Goal: Task Accomplishment & Management: Manage account settings

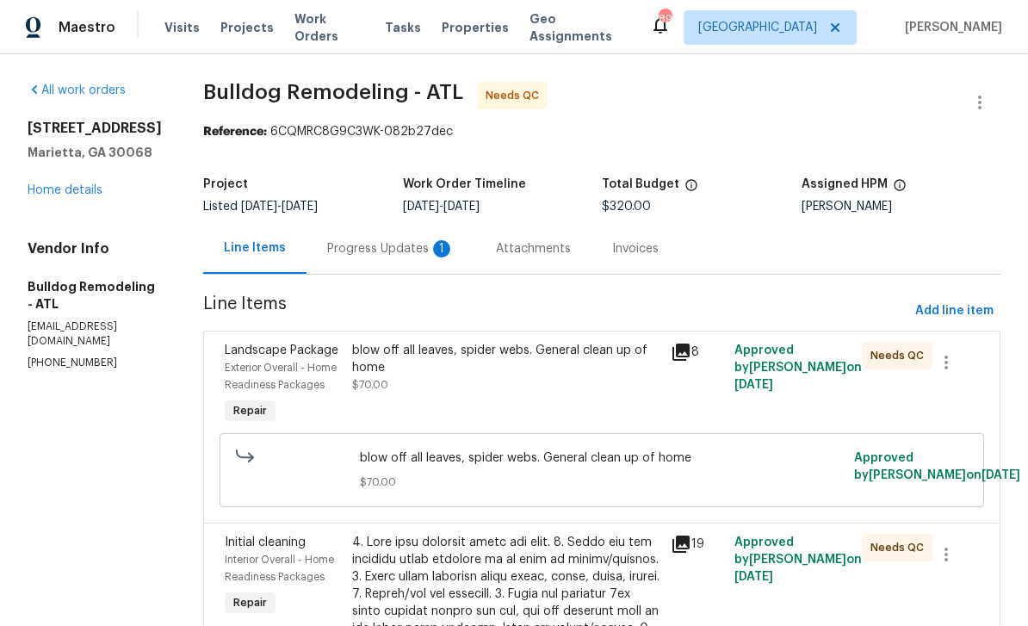
click at [59, 190] on link "Home details" at bounding box center [65, 190] width 75 height 12
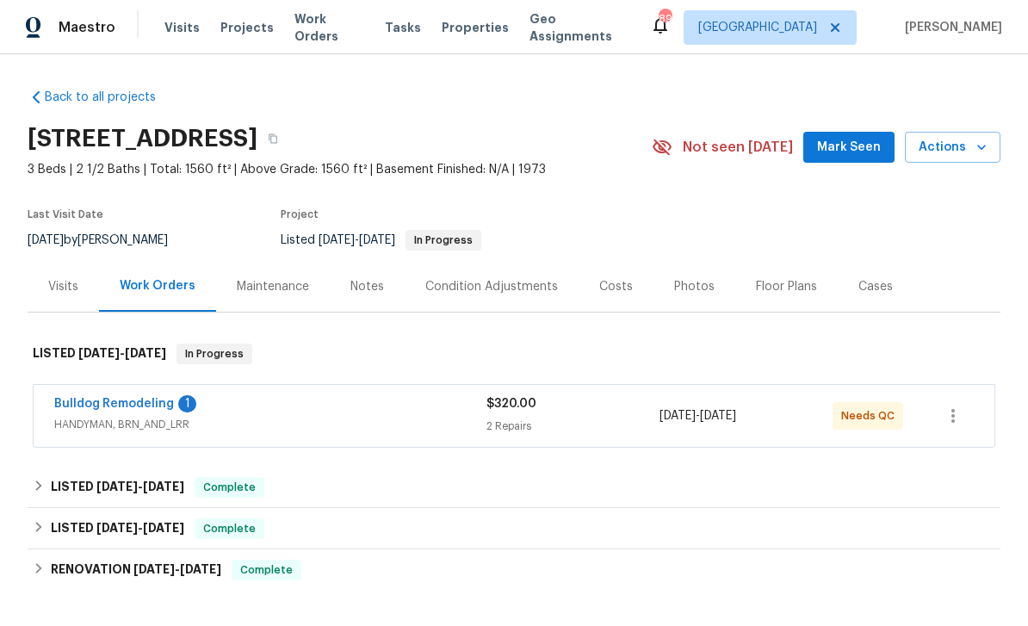
click at [120, 407] on link "Bulldog Remodeling" at bounding box center [114, 404] width 120 height 12
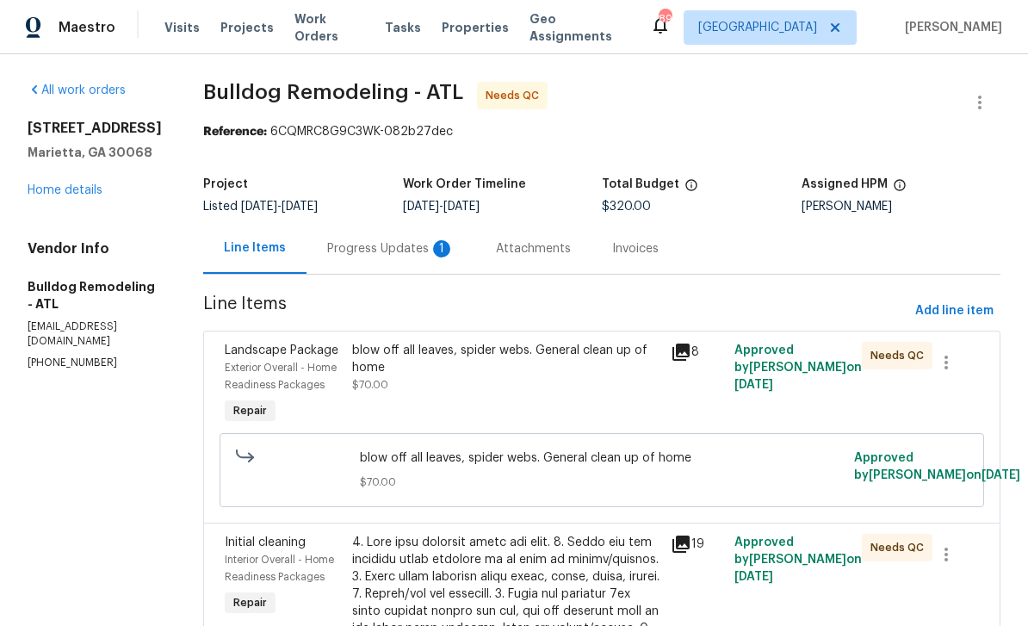
click at [343, 244] on div "Progress Updates 1" at bounding box center [390, 248] width 127 height 17
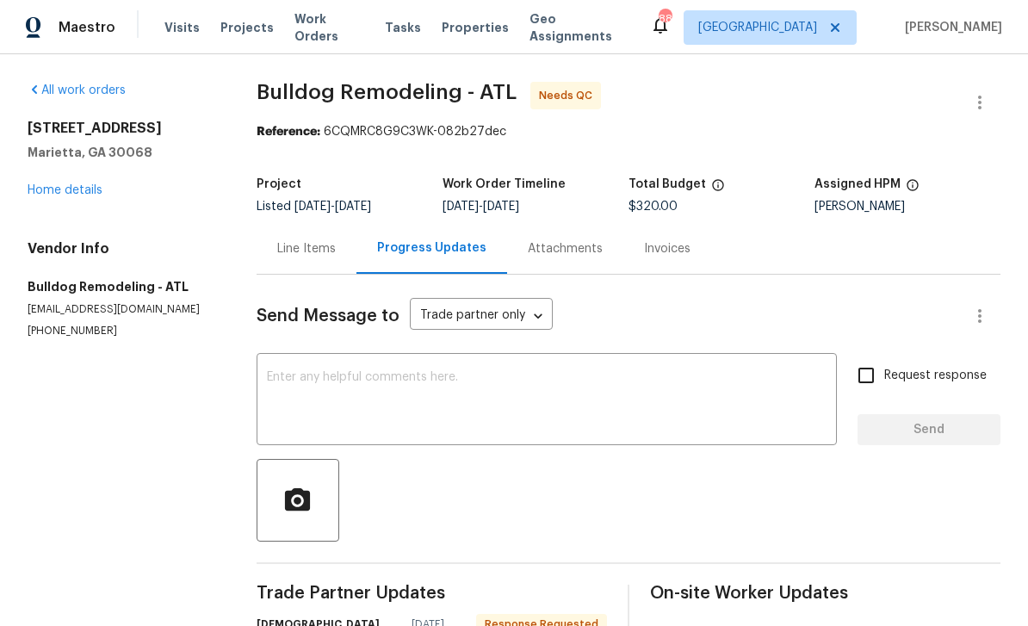
click at [54, 184] on link "Home details" at bounding box center [65, 190] width 75 height 12
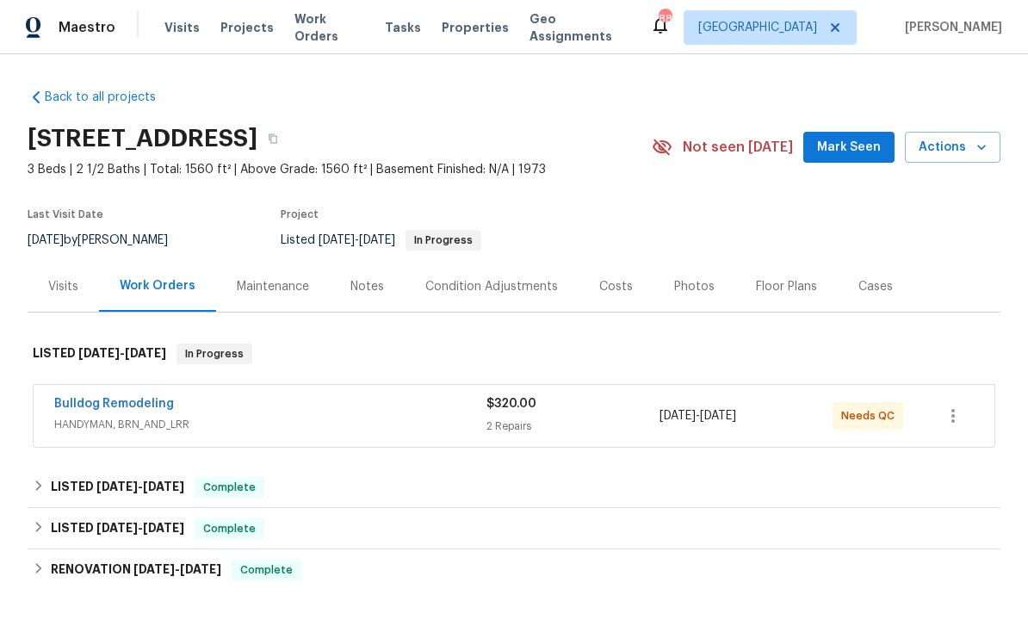
click at [119, 398] on link "Bulldog Remodeling" at bounding box center [114, 404] width 120 height 12
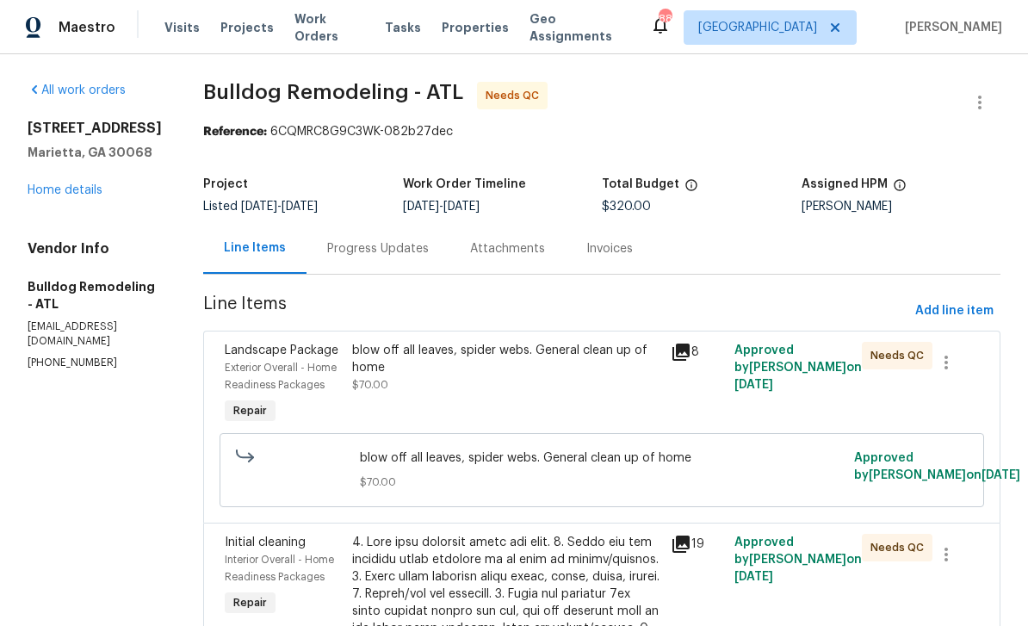
click at [341, 243] on div "Progress Updates" at bounding box center [378, 248] width 102 height 17
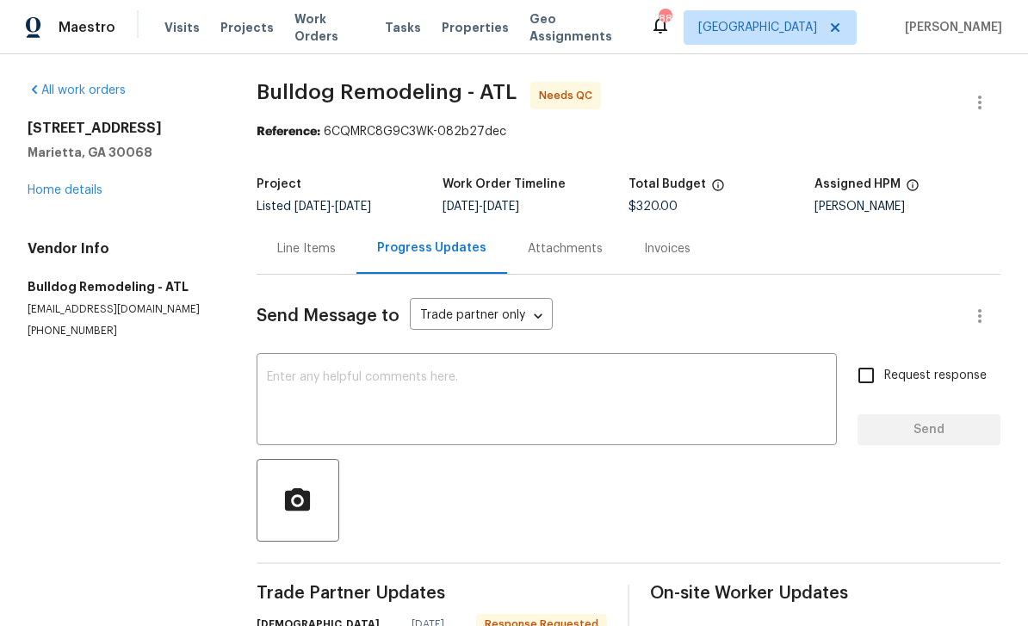
click at [291, 373] on textarea at bounding box center [546, 401] width 559 height 60
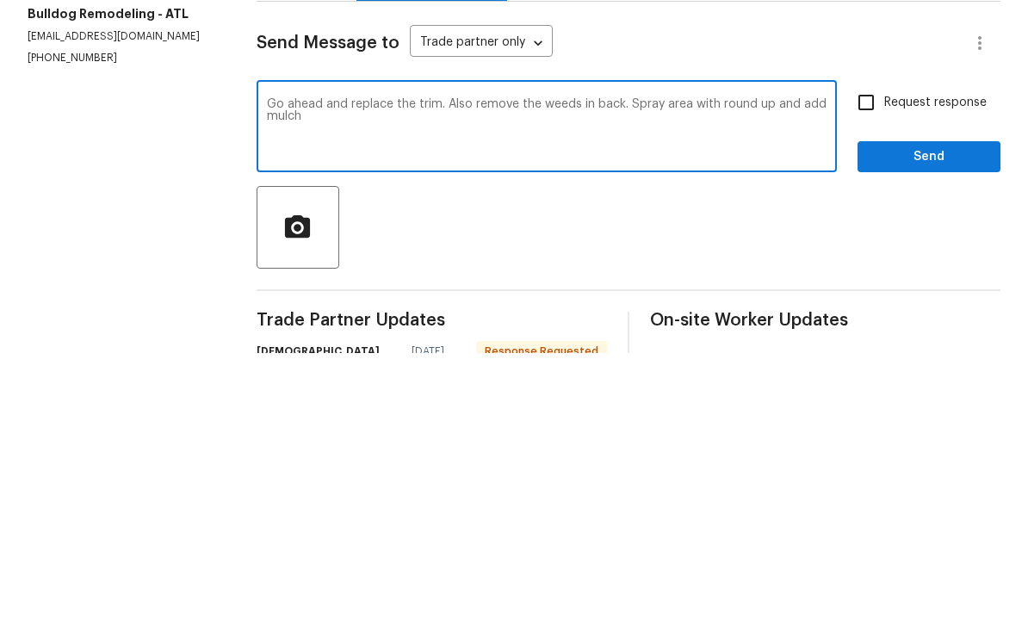
type textarea "Go ahead and replace the trim. Also remove the weeds in back. Spray area with r…"
click at [869, 357] on input "Request response" at bounding box center [866, 375] width 36 height 36
checkbox input "true"
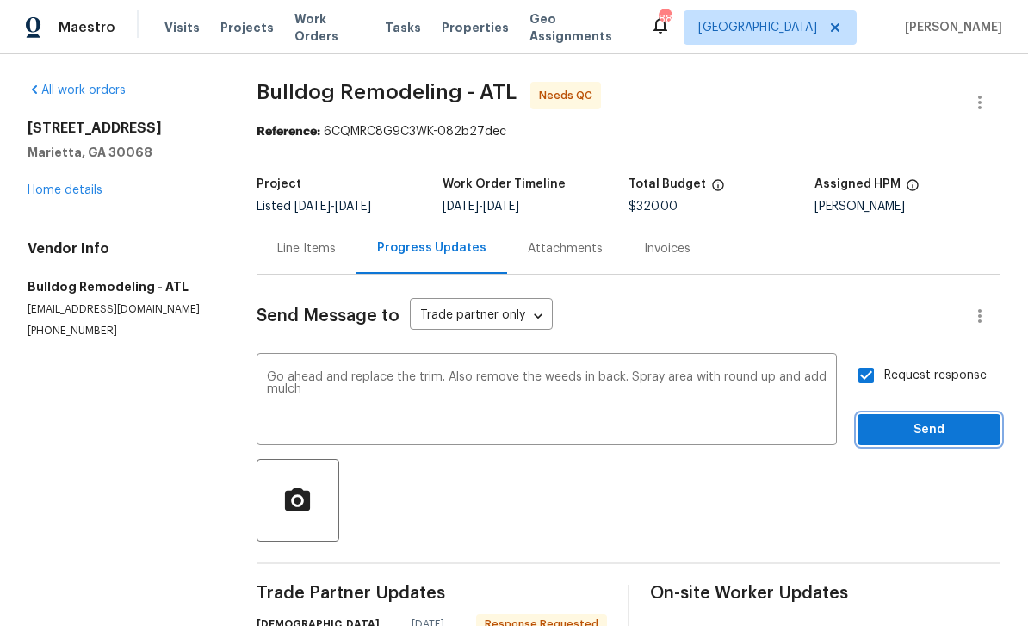
click at [913, 419] on span "Send" at bounding box center [928, 430] width 115 height 22
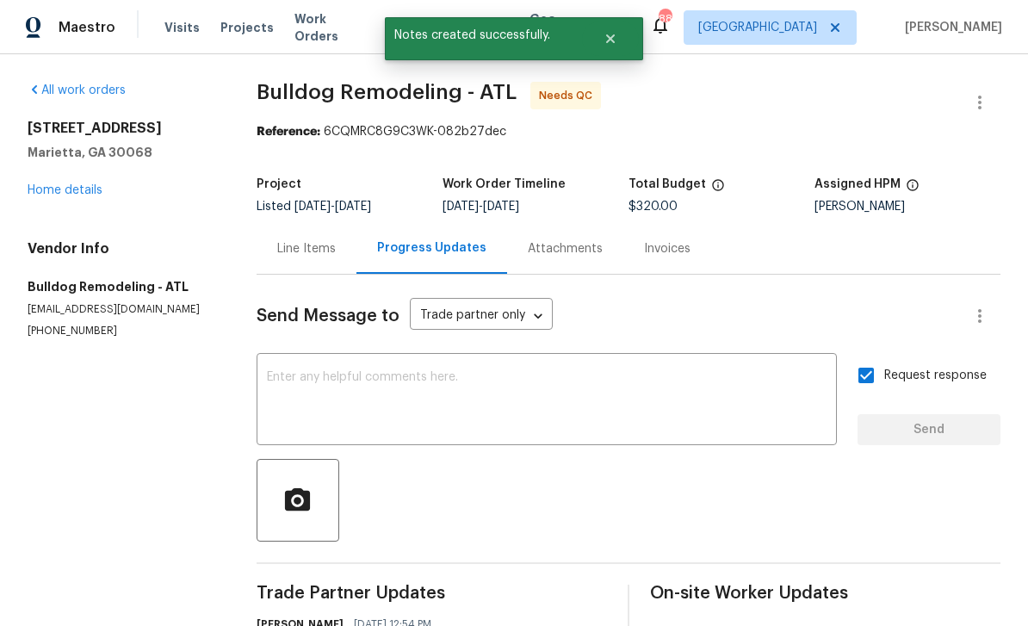
click at [70, 184] on link "Home details" at bounding box center [65, 190] width 75 height 12
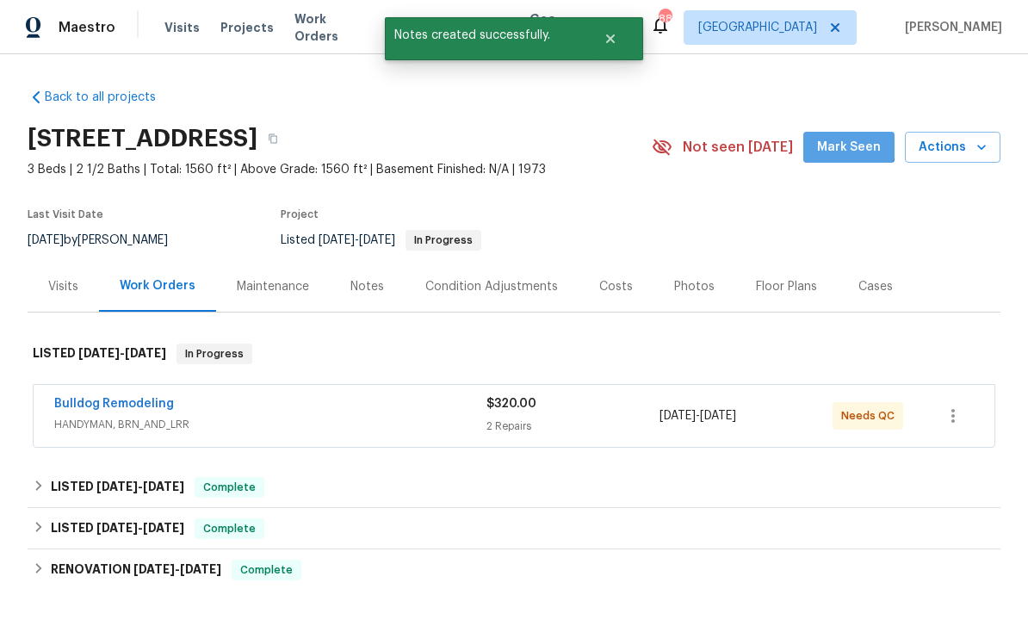
click at [846, 132] on button "Mark Seen" at bounding box center [848, 148] width 91 height 32
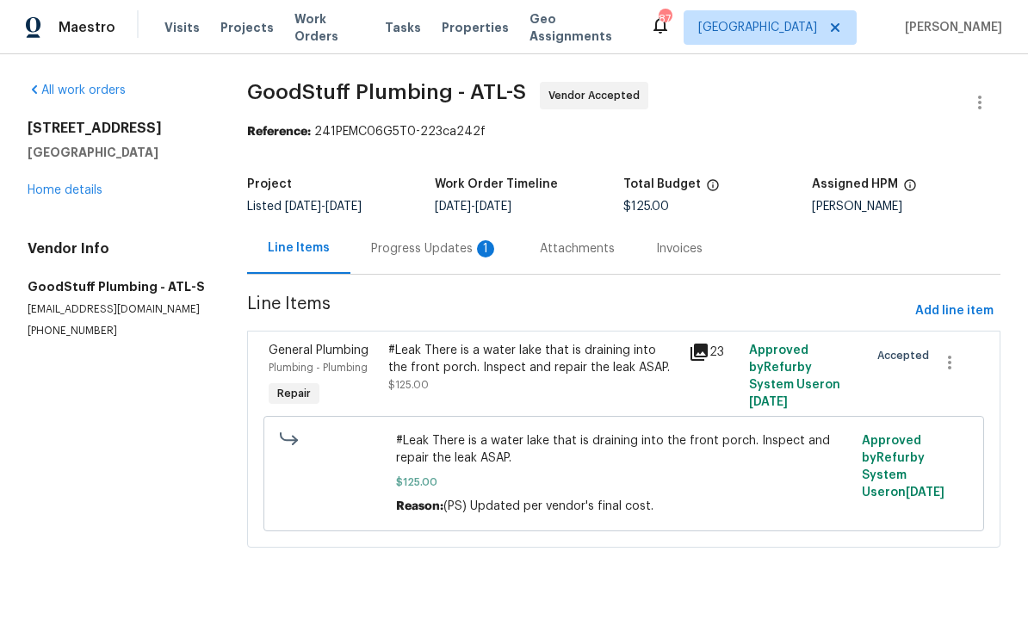
click at [397, 244] on div "Progress Updates 1" at bounding box center [434, 248] width 127 height 17
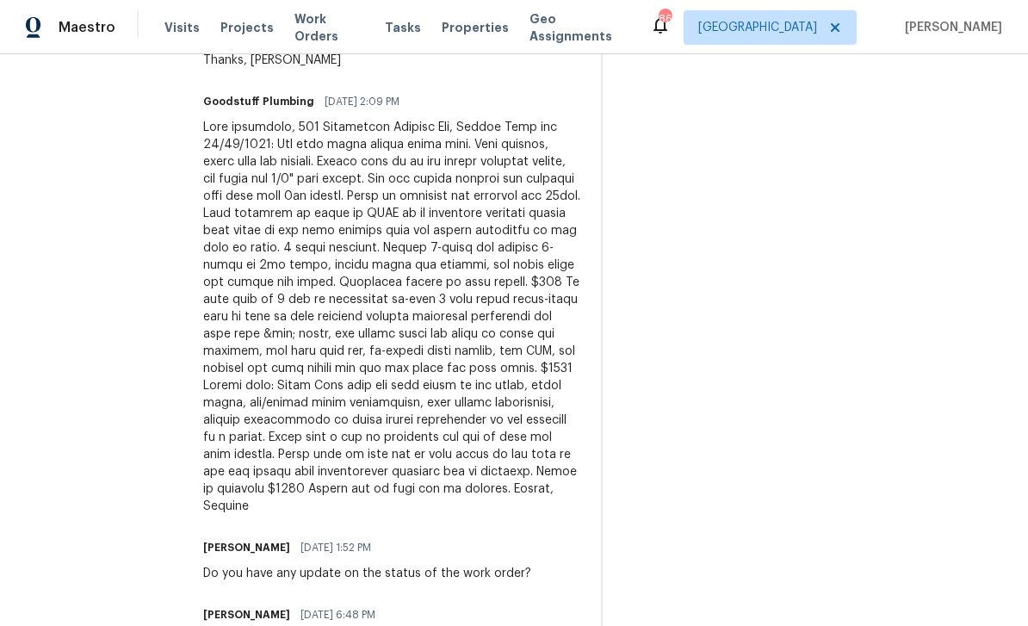
scroll to position [779, 0]
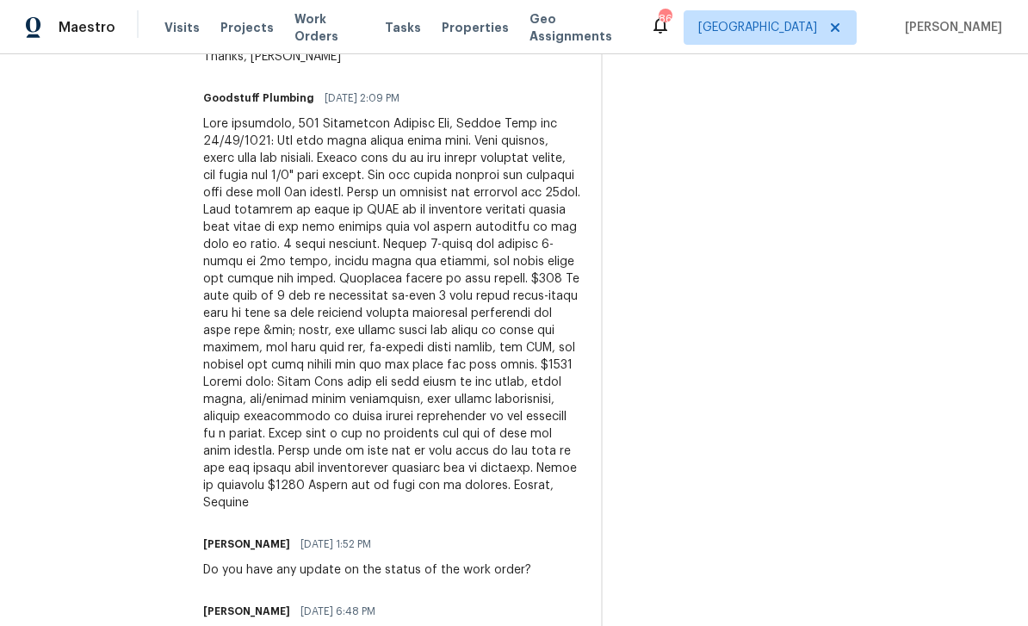
click at [304, 411] on div at bounding box center [391, 313] width 377 height 396
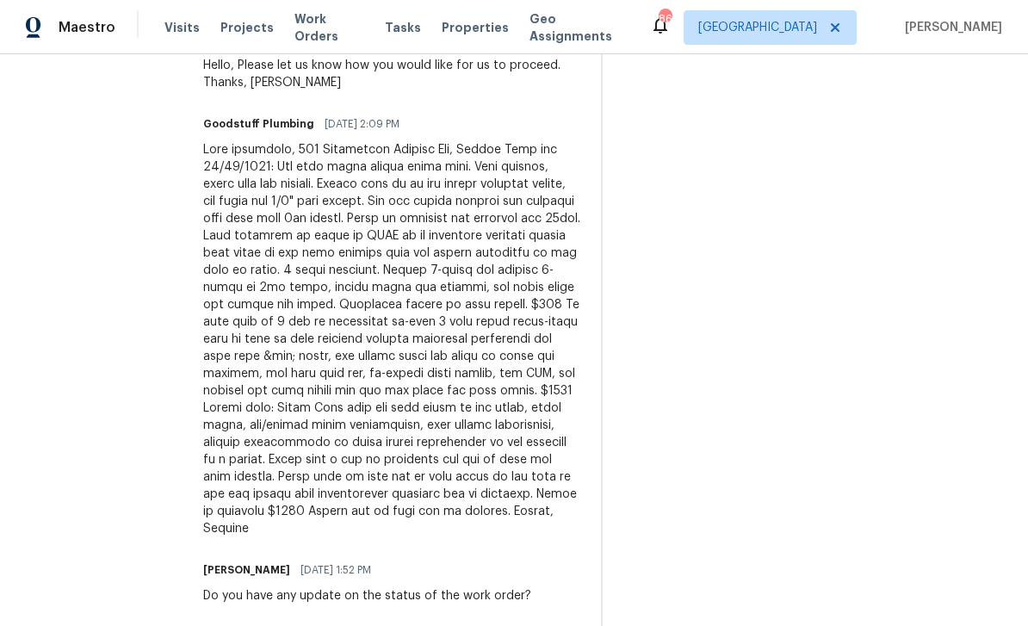
scroll to position [756, 0]
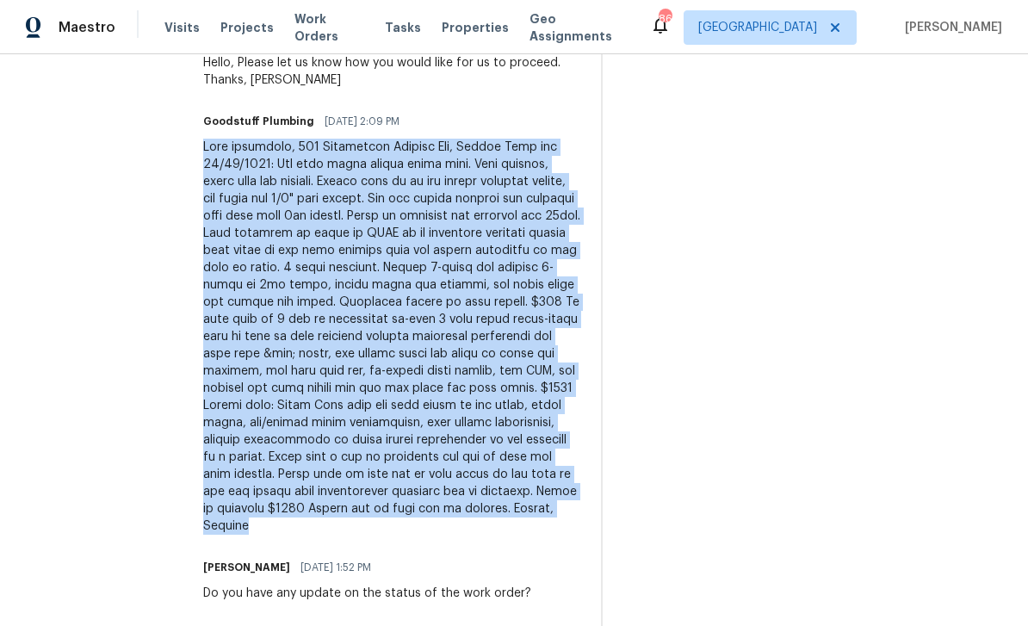
copy div "Good afternoon, 212 Riverstone Commons Cir, Canton Went out 09/22/2025: The wor…"
click at [970, 270] on div "On-site Worker Updates" at bounding box center [811, 633] width 377 height 1608
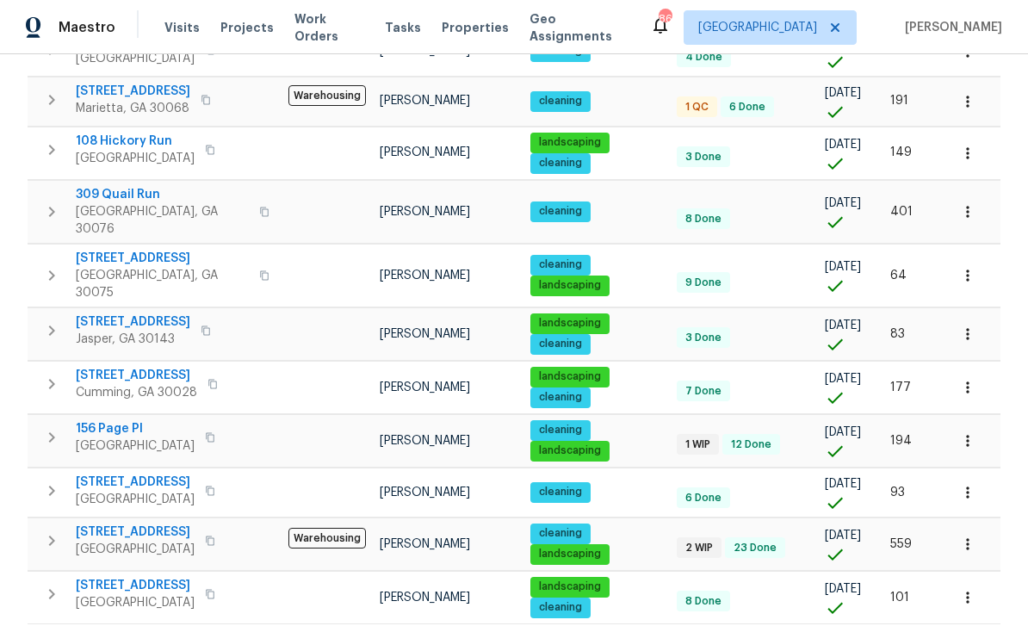
scroll to position [55, 0]
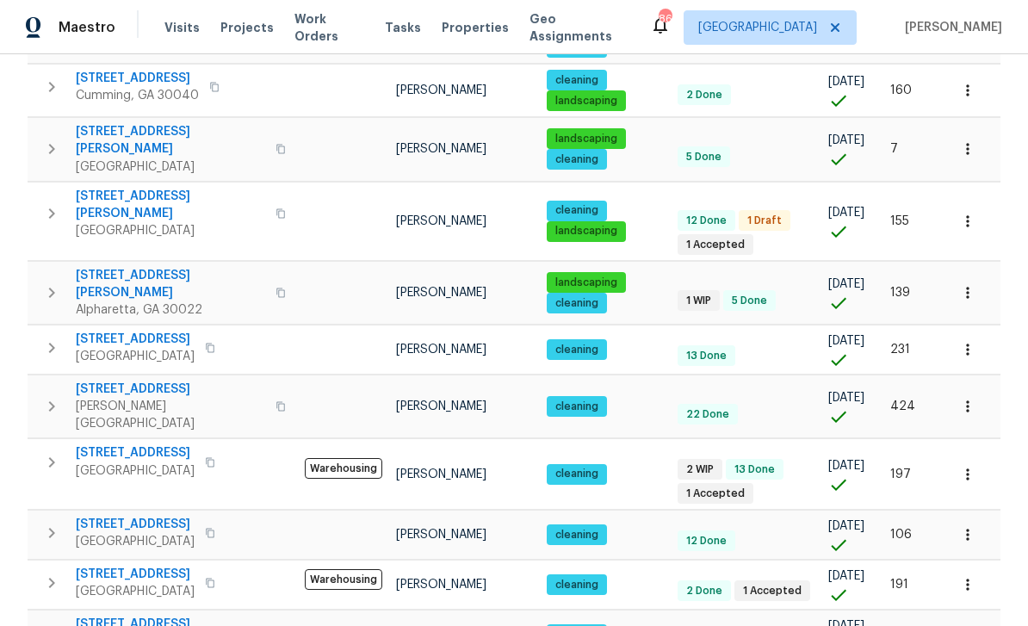
scroll to position [1077, 0]
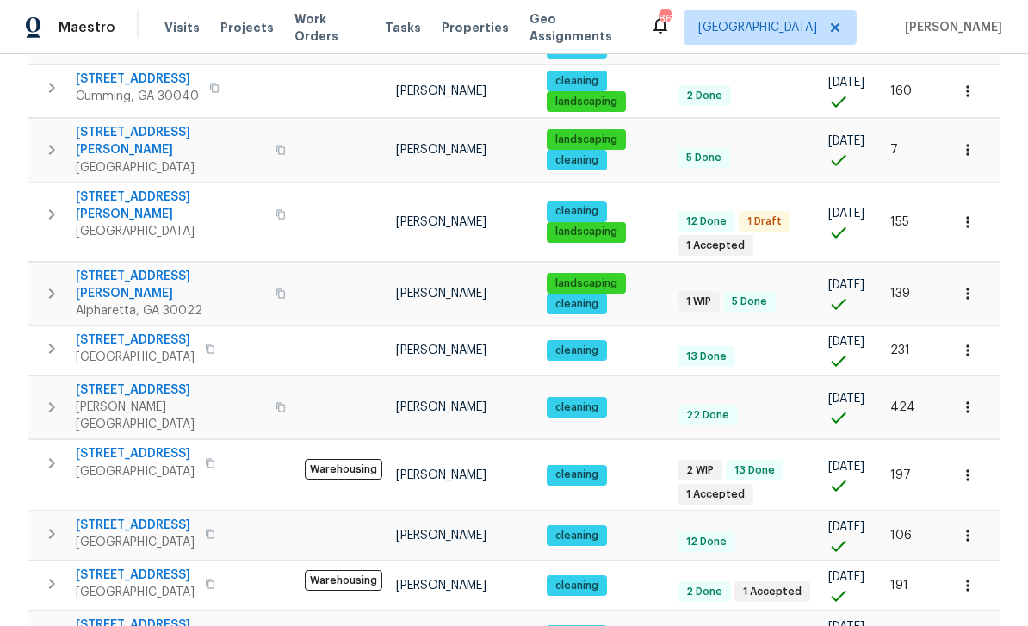
click at [122, 445] on span "[STREET_ADDRESS]" at bounding box center [135, 453] width 119 height 17
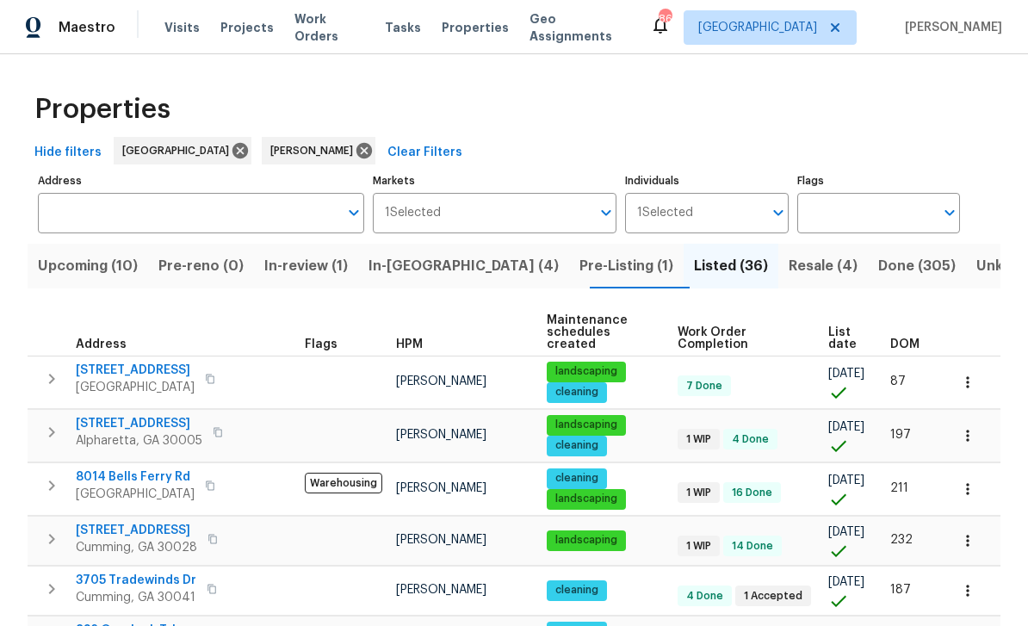
scroll to position [0, 0]
click at [83, 267] on span "Upcoming (10)" at bounding box center [88, 266] width 100 height 24
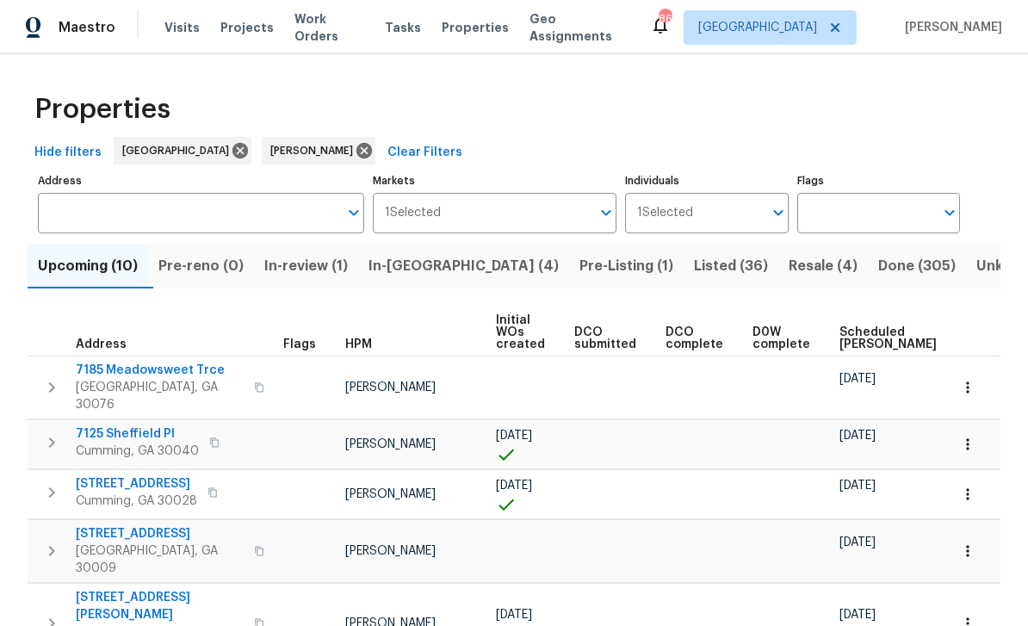
click at [853, 339] on span "Scheduled COE" at bounding box center [887, 338] width 97 height 24
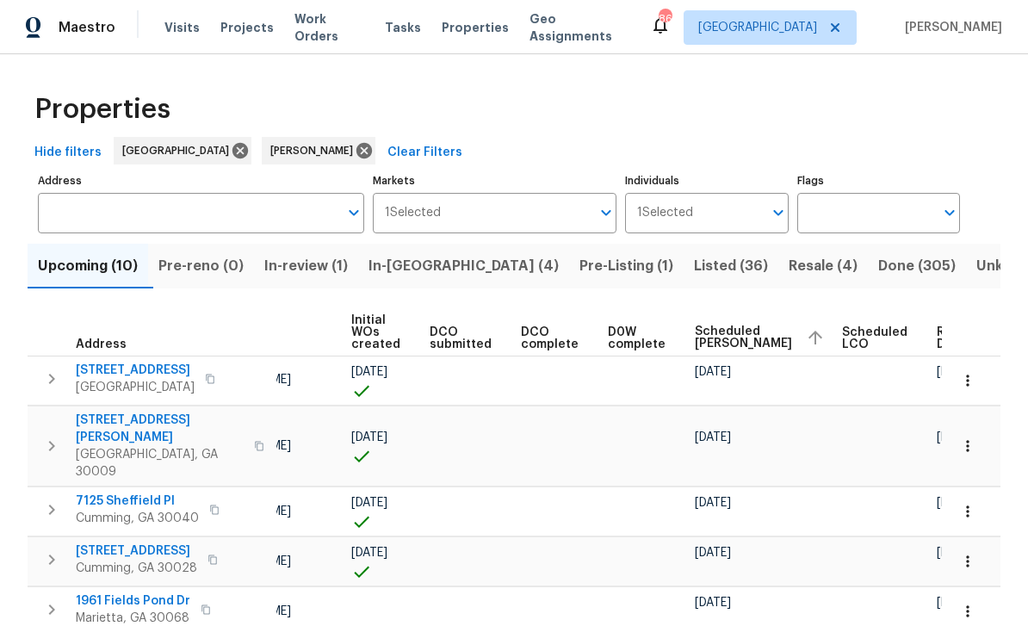
scroll to position [0, 144]
click at [970, 389] on icon "button" at bounding box center [967, 380] width 17 height 17
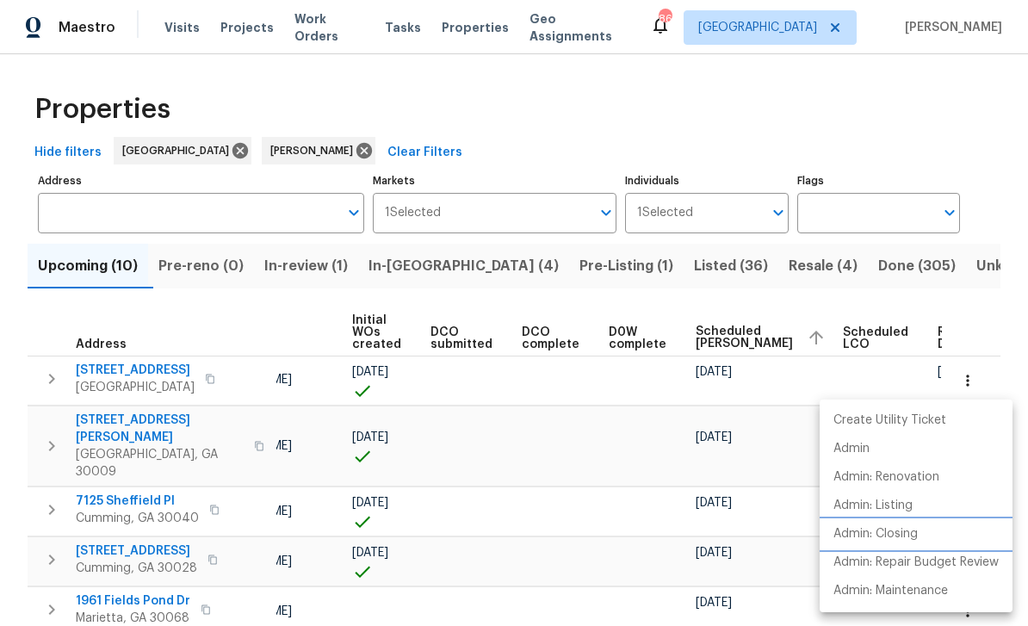
click at [907, 537] on p "Admin: Closing" at bounding box center [875, 534] width 84 height 18
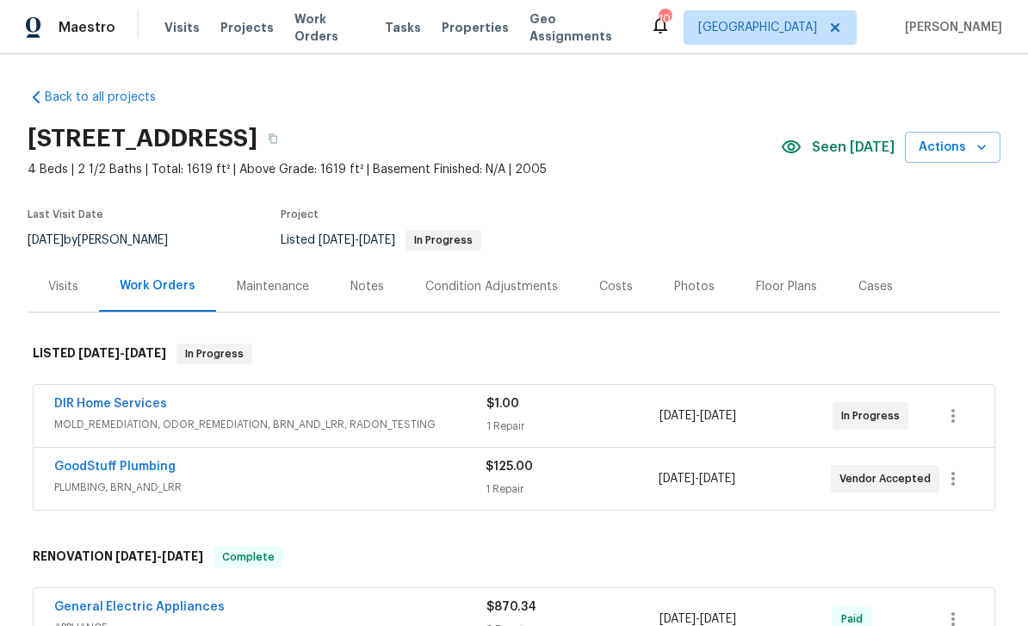
click at [110, 402] on link "DIR Home Services" at bounding box center [110, 404] width 113 height 12
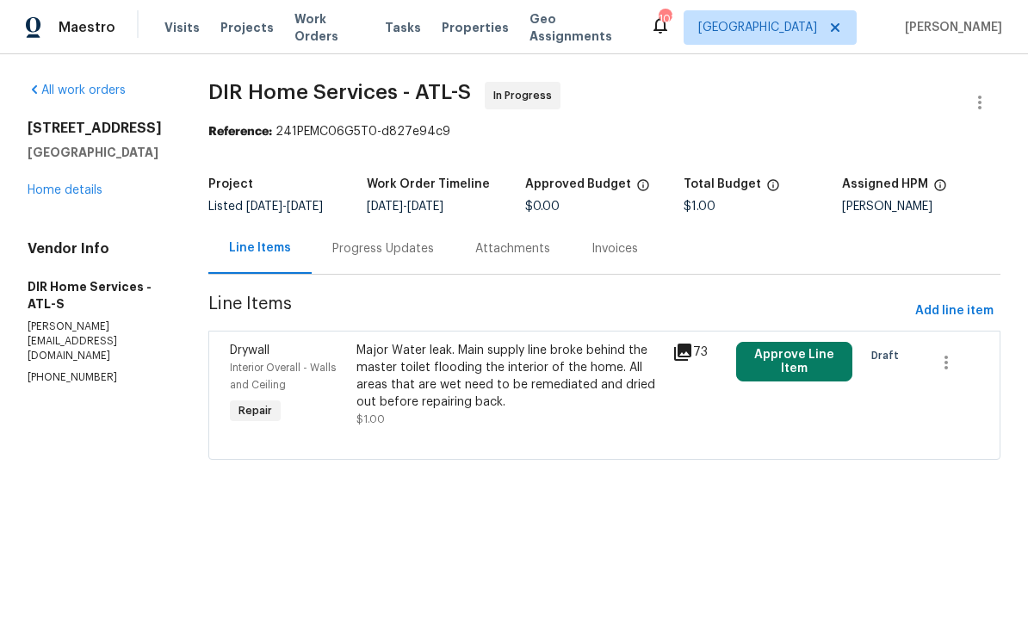
click at [383, 257] on div "Progress Updates" at bounding box center [383, 248] width 102 height 17
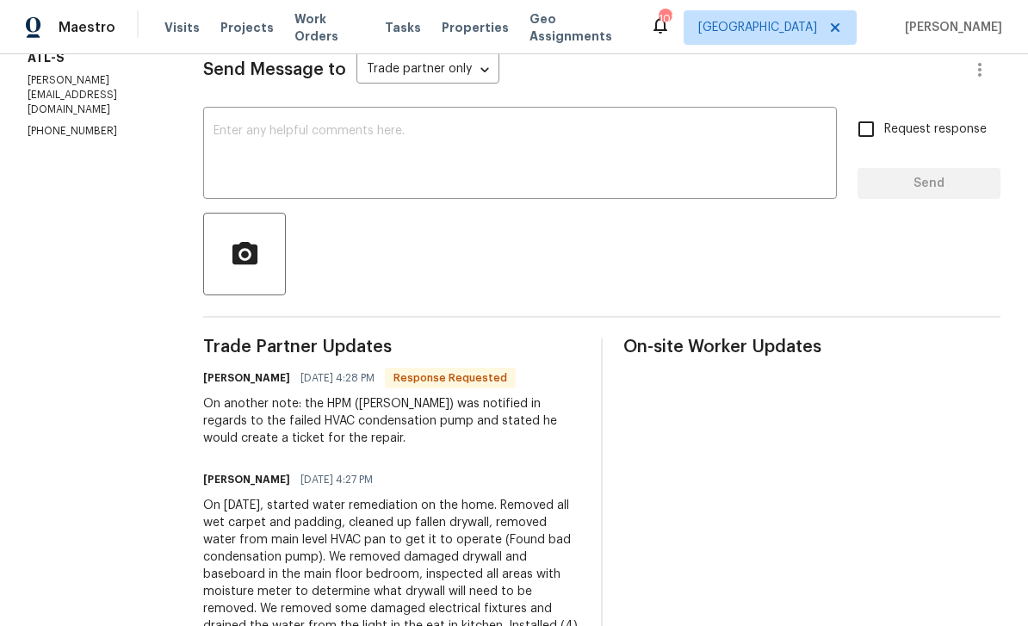
scroll to position [240, 0]
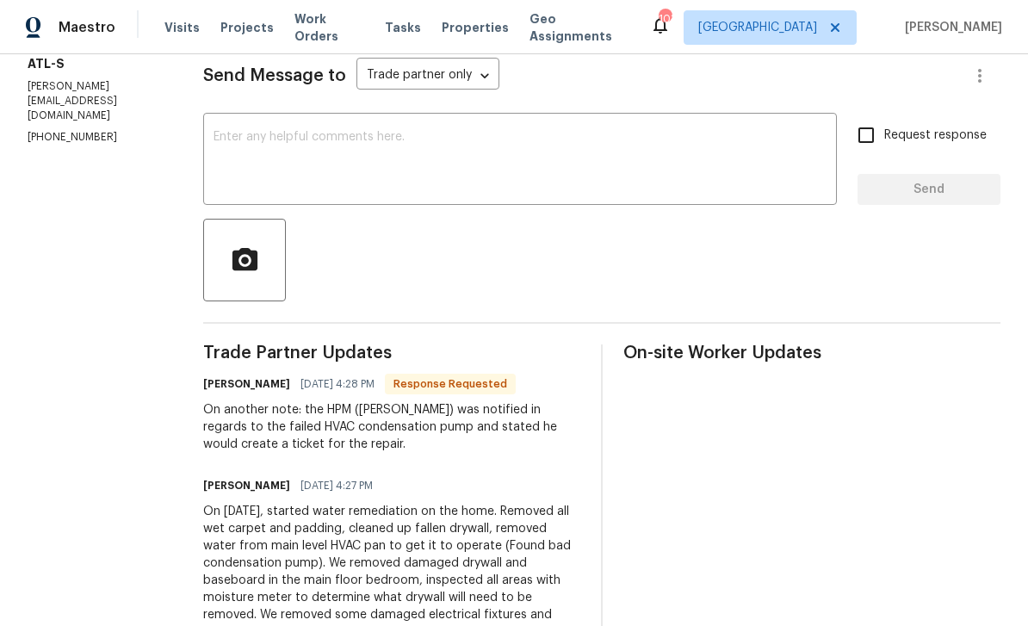
click at [250, 145] on textarea at bounding box center [519, 161] width 613 height 60
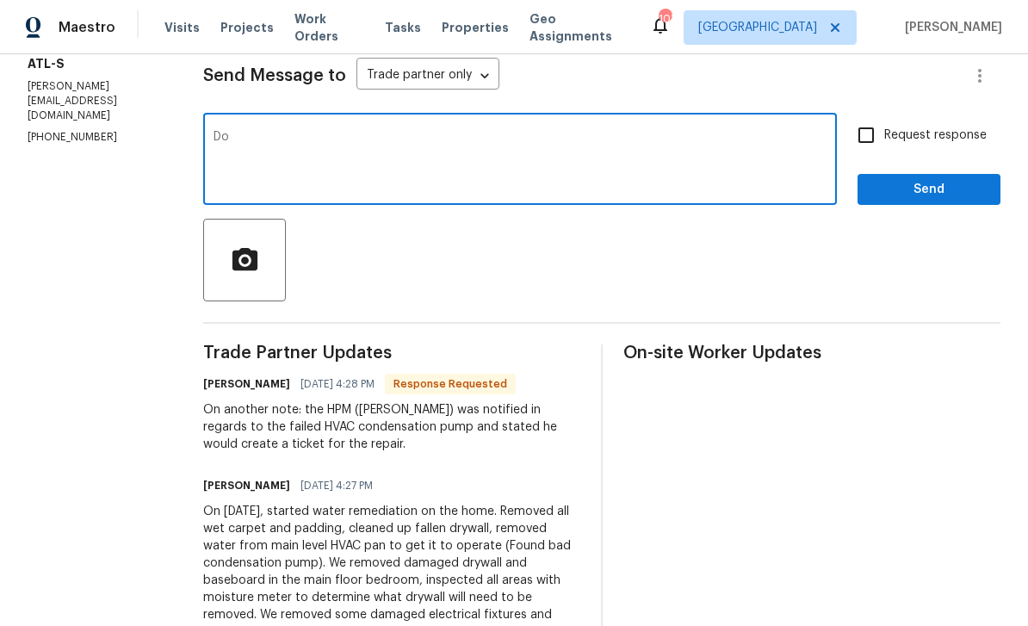
type textarea "D"
type textarea "Can I get a status update and possibly photos by 12 pm [DATE]. Thanks."
click at [869, 148] on input "Request response" at bounding box center [866, 135] width 36 height 36
checkbox input "true"
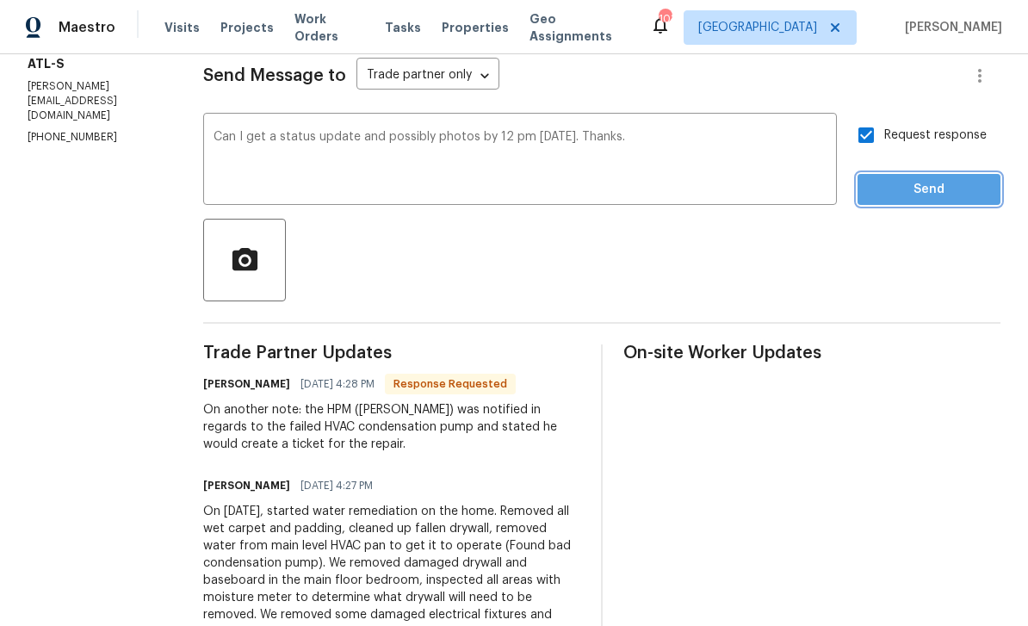
click at [938, 200] on span "Send" at bounding box center [928, 190] width 115 height 22
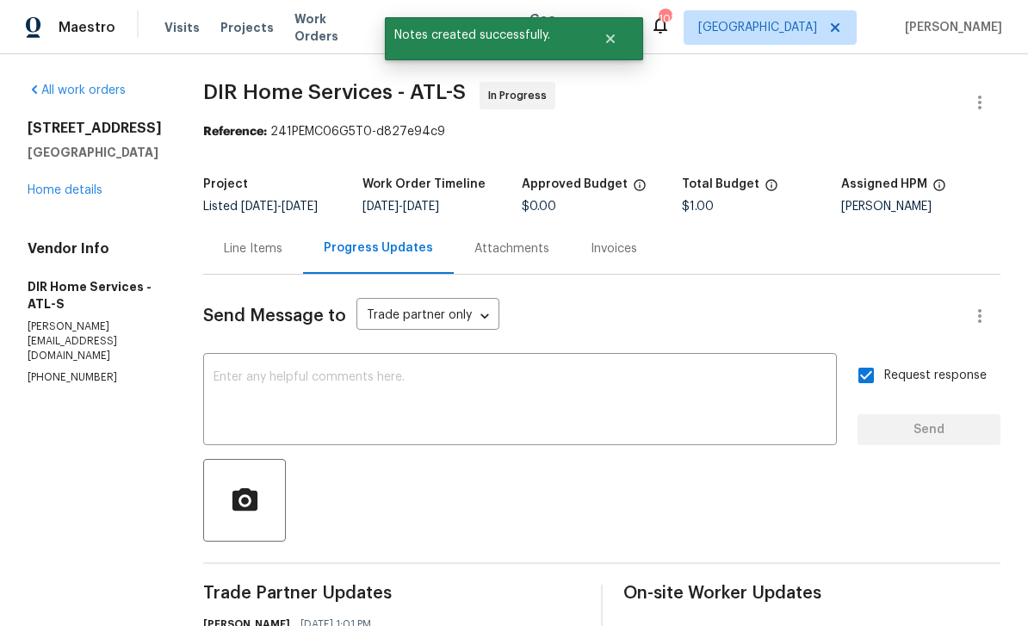
click at [65, 196] on link "Home details" at bounding box center [65, 190] width 75 height 12
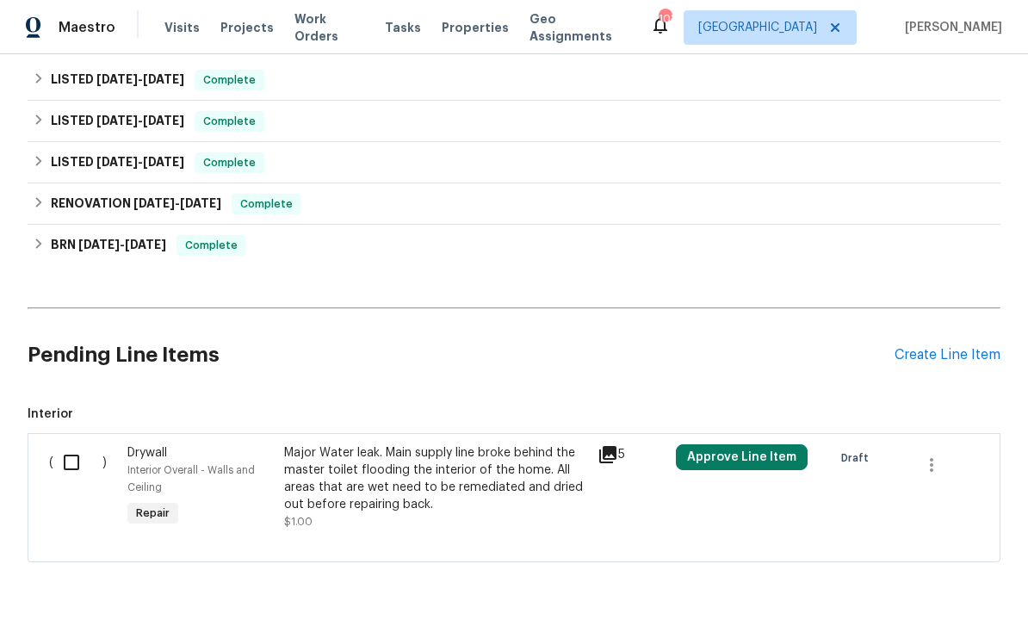
scroll to position [798, 0]
click at [942, 361] on div "Create Line Item" at bounding box center [947, 356] width 106 height 16
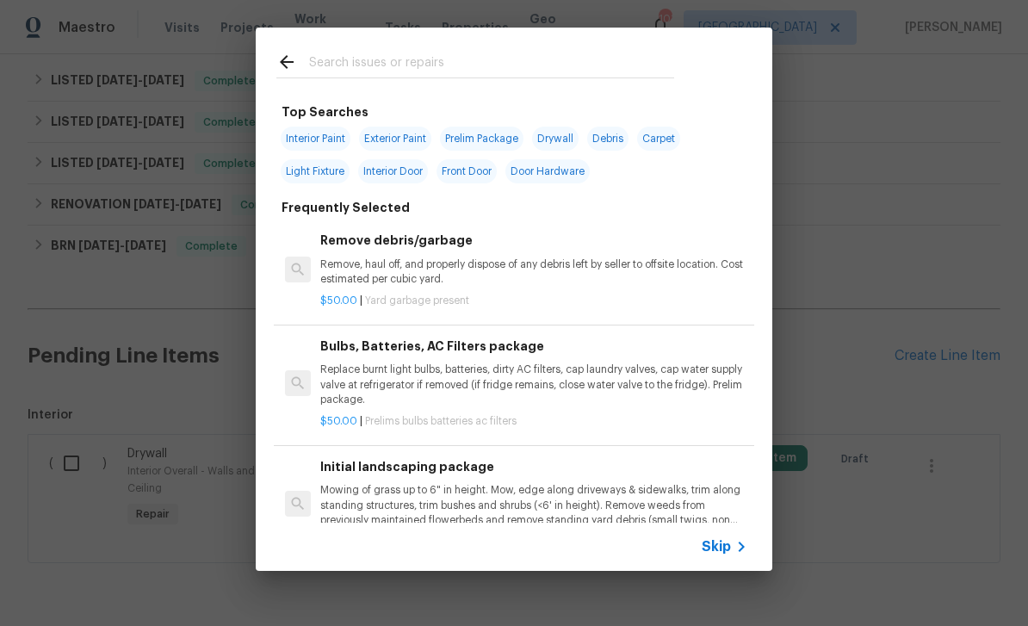
click at [342, 62] on input "text" at bounding box center [491, 65] width 365 height 26
type input "Hvac"
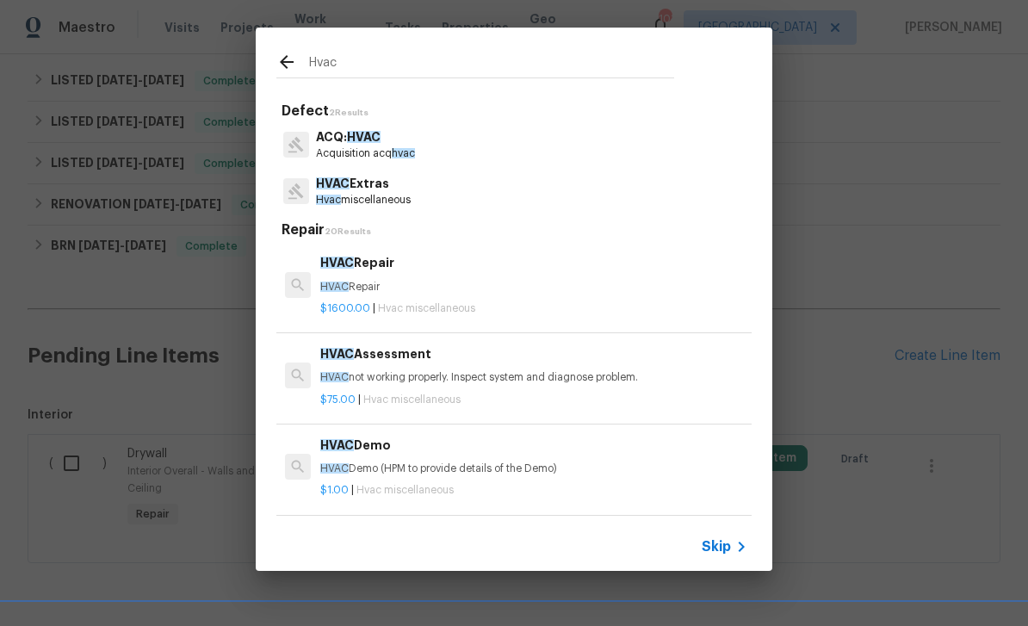
click at [350, 189] on p "HVAC Extras" at bounding box center [363, 184] width 95 height 18
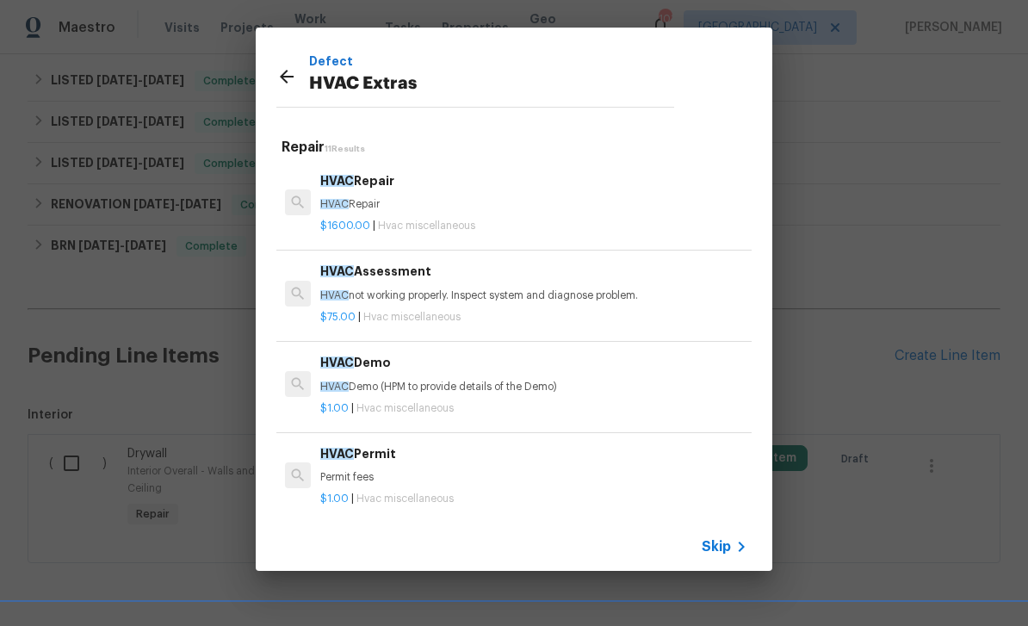
click at [366, 186] on h6 "HVAC Repair" at bounding box center [533, 180] width 427 height 19
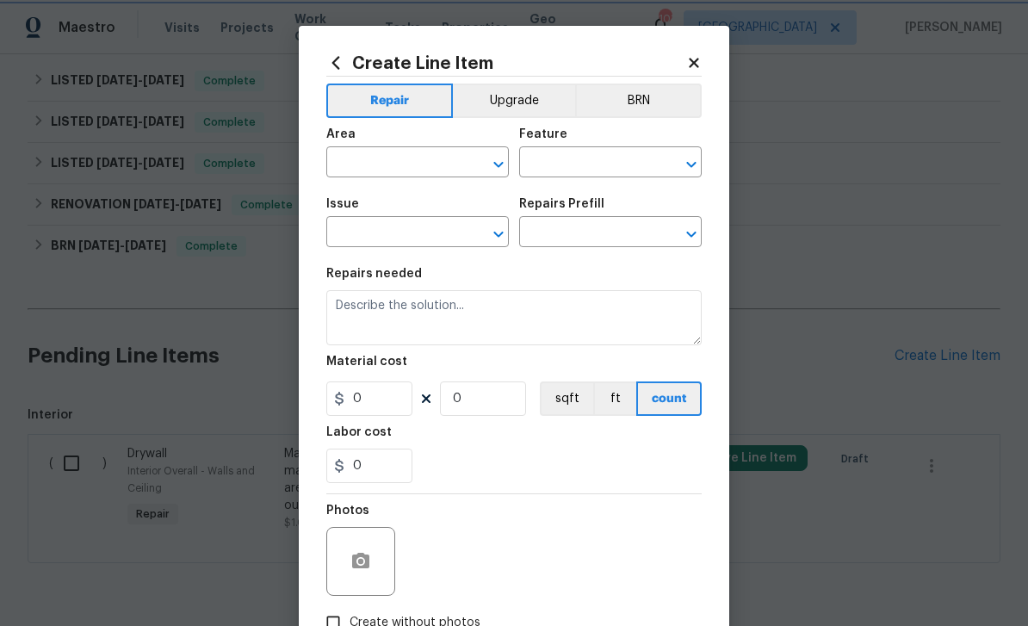
type input "HVAC"
type input "HVAC Extras"
type input "HVAC Repair $1,600.00"
type textarea "HVAC Repair"
type input "1600"
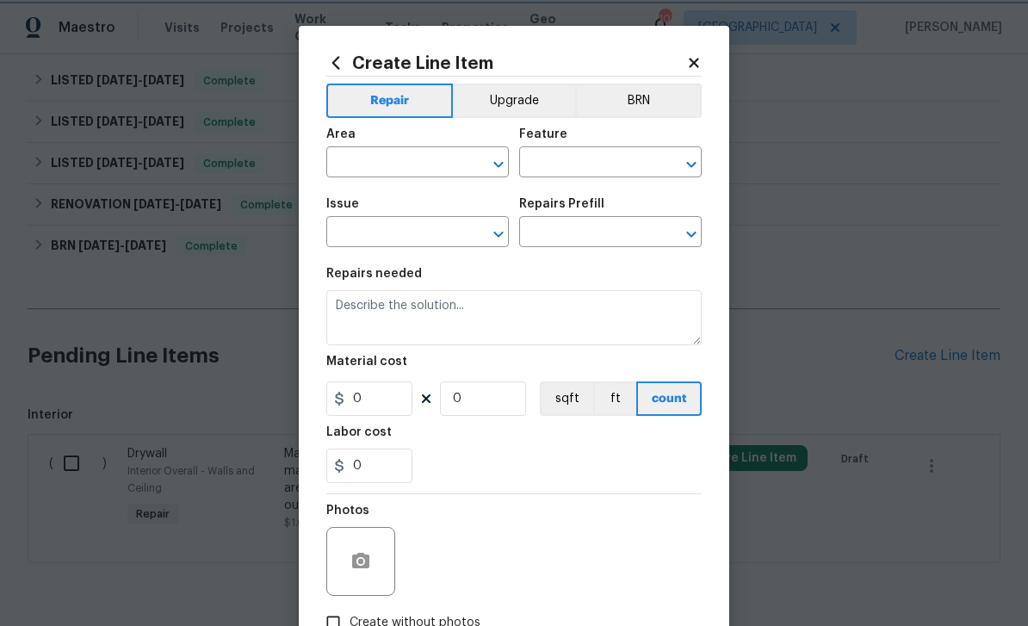
type input "1"
click at [345, 162] on input "text" at bounding box center [393, 164] width 134 height 27
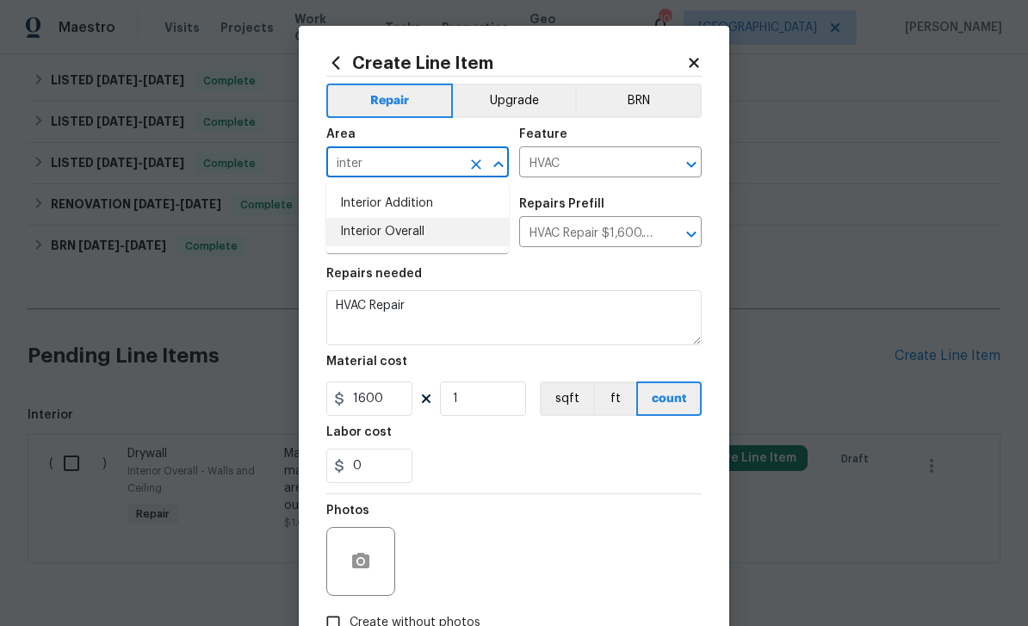
click at [360, 231] on li "Interior Overall" at bounding box center [417, 232] width 182 height 28
type input "Interior Overall"
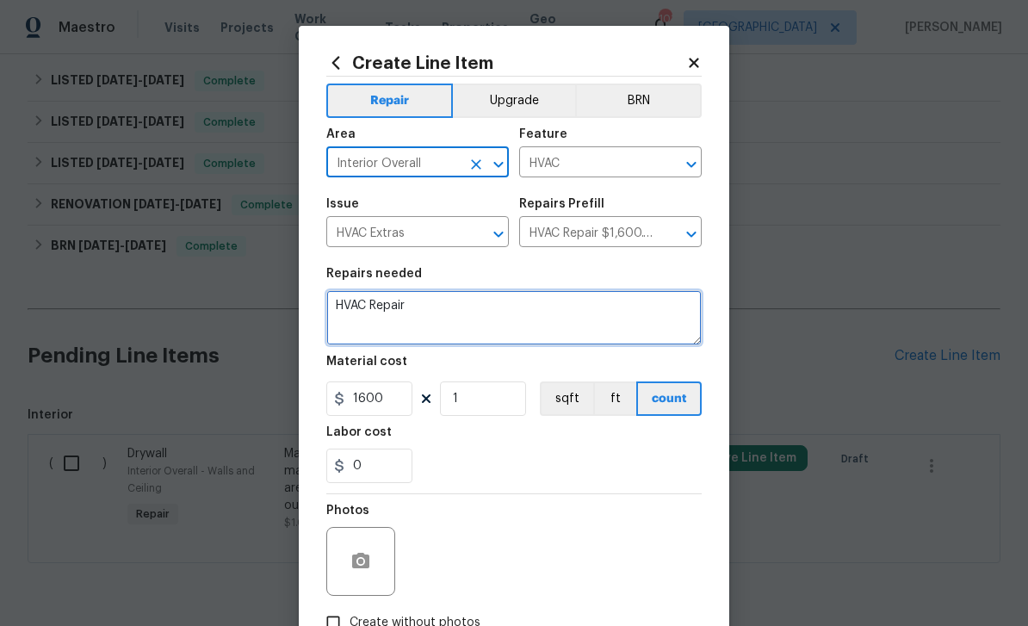
click at [415, 315] on textarea "HVAC Repair" at bounding box center [513, 317] width 375 height 55
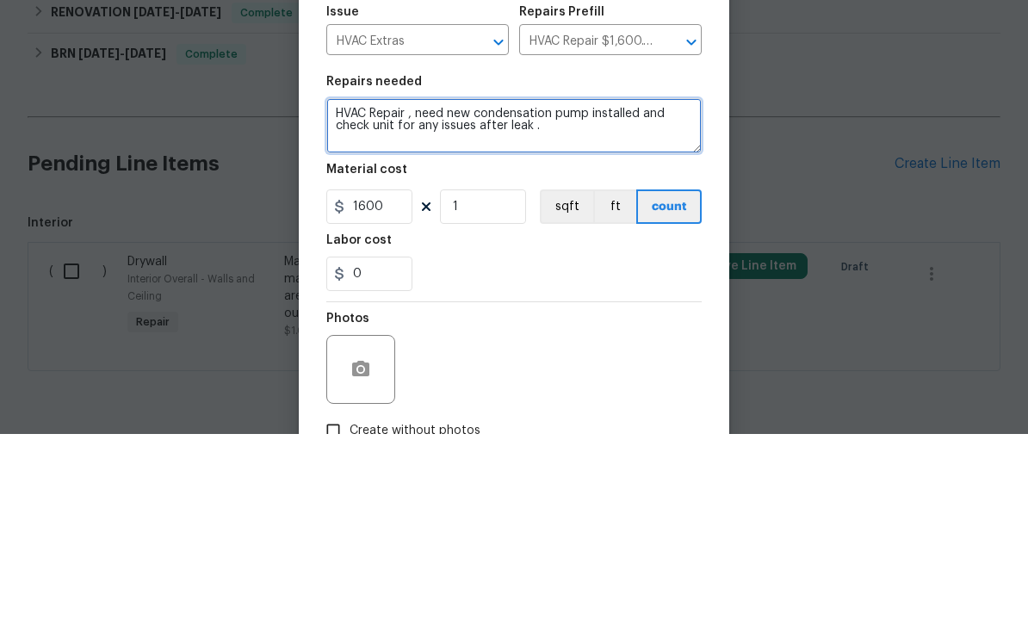
type textarea "HVAC Repair , need new condensation pump installed and check unit for any issue…"
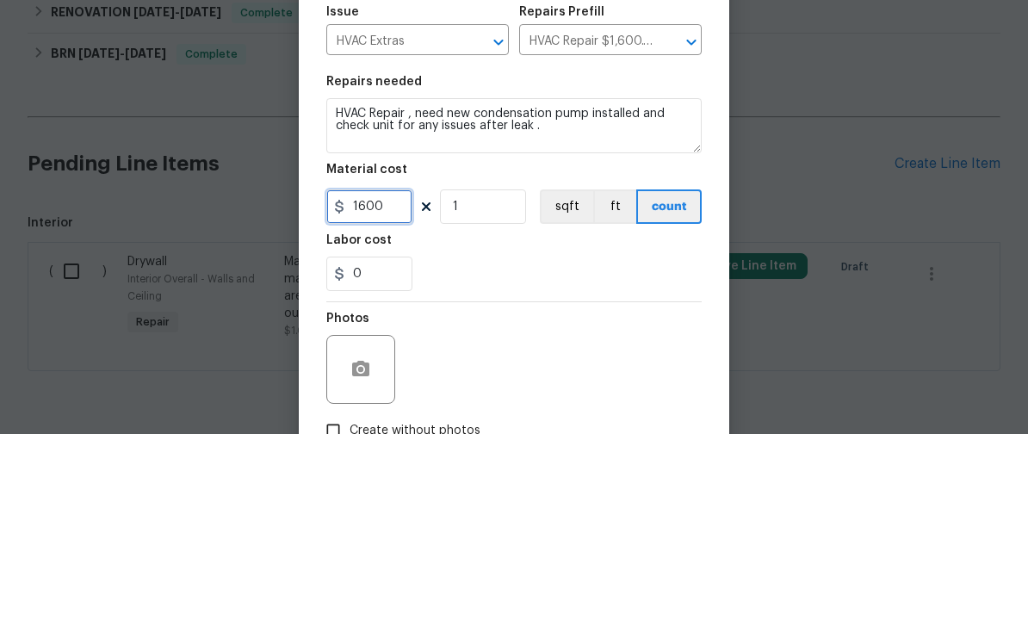
click at [381, 381] on input "1600" at bounding box center [369, 398] width 86 height 34
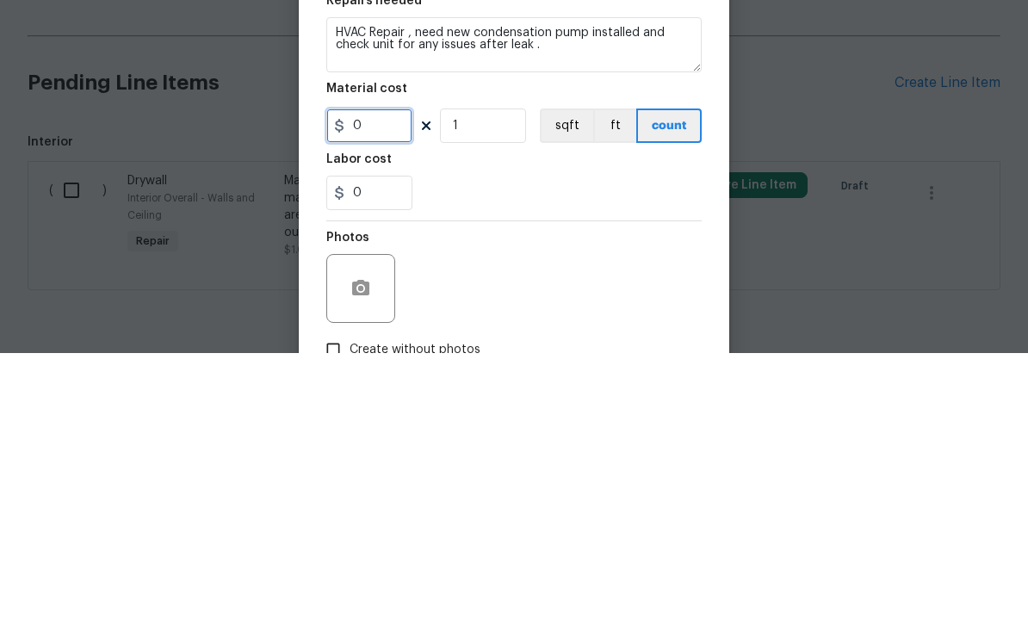
type input "1"
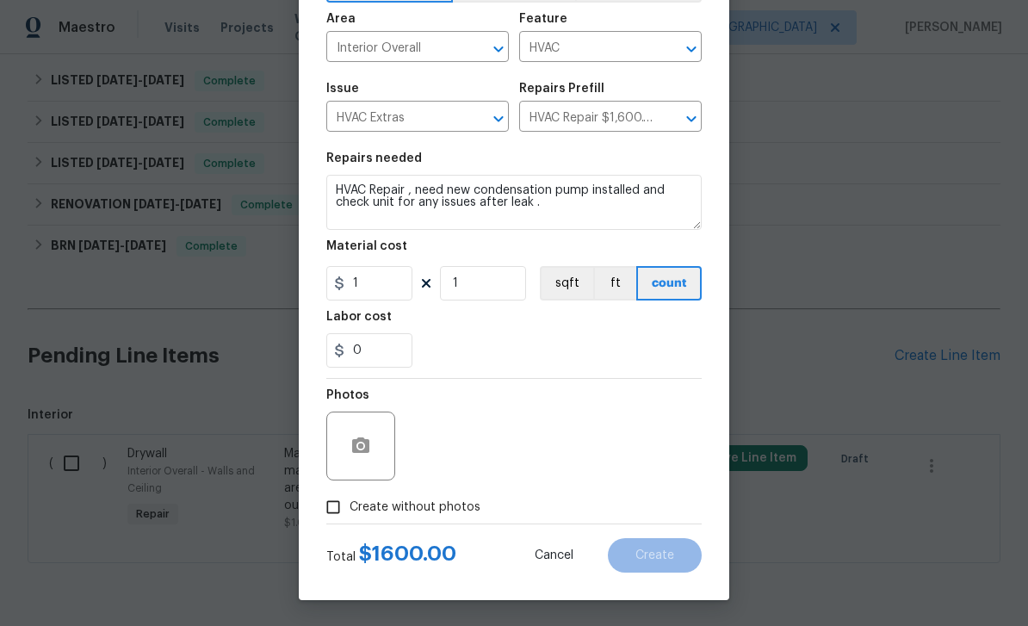
scroll to position [119, 0]
click at [333, 509] on input "Create without photos" at bounding box center [333, 507] width 33 height 33
checkbox input "true"
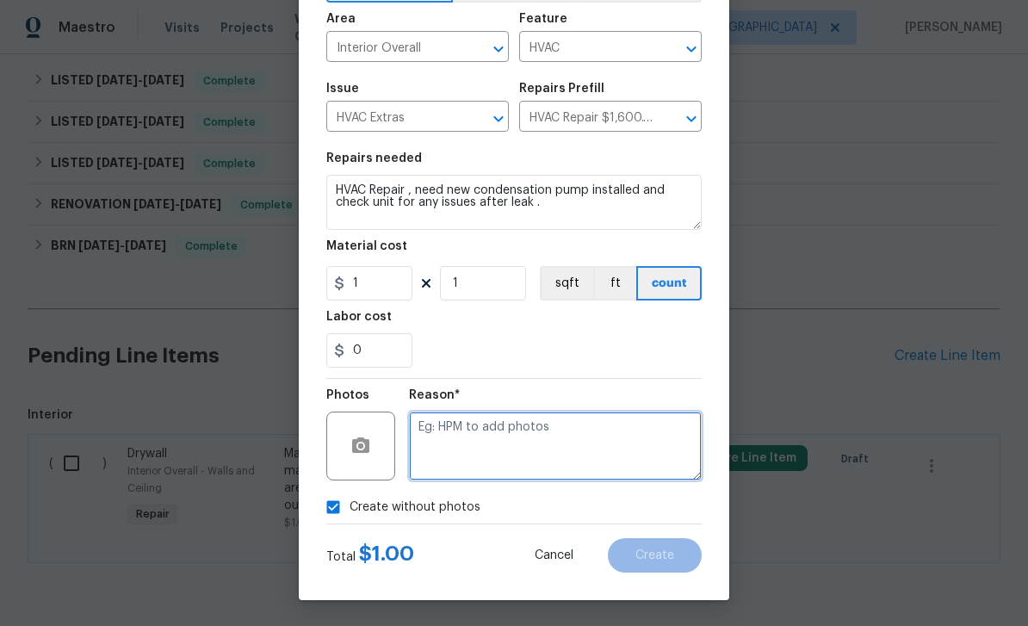
click at [454, 431] on textarea at bounding box center [555, 445] width 293 height 69
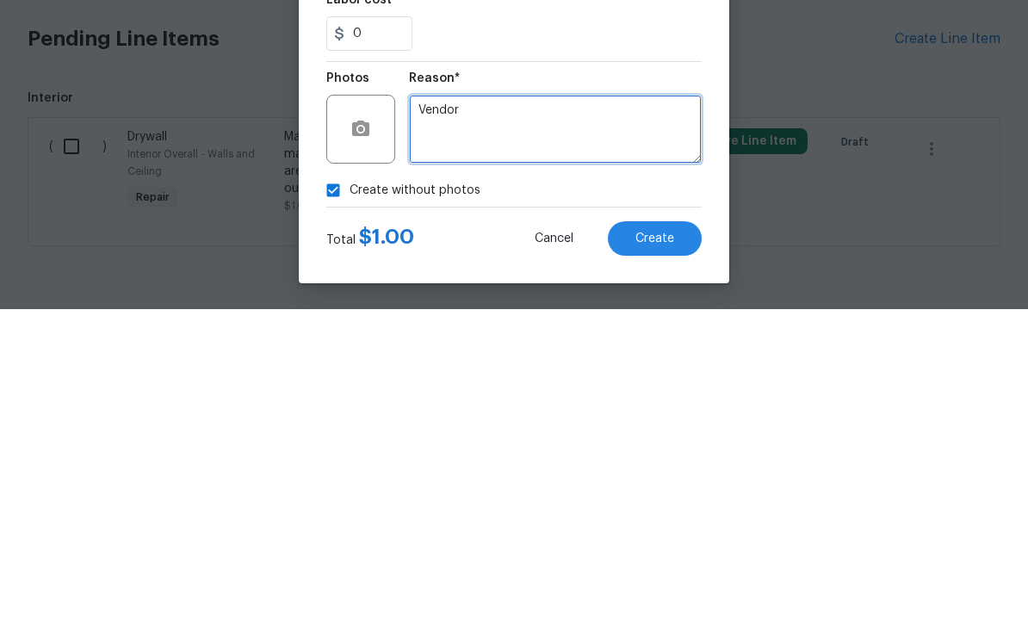
type textarea "Vendor"
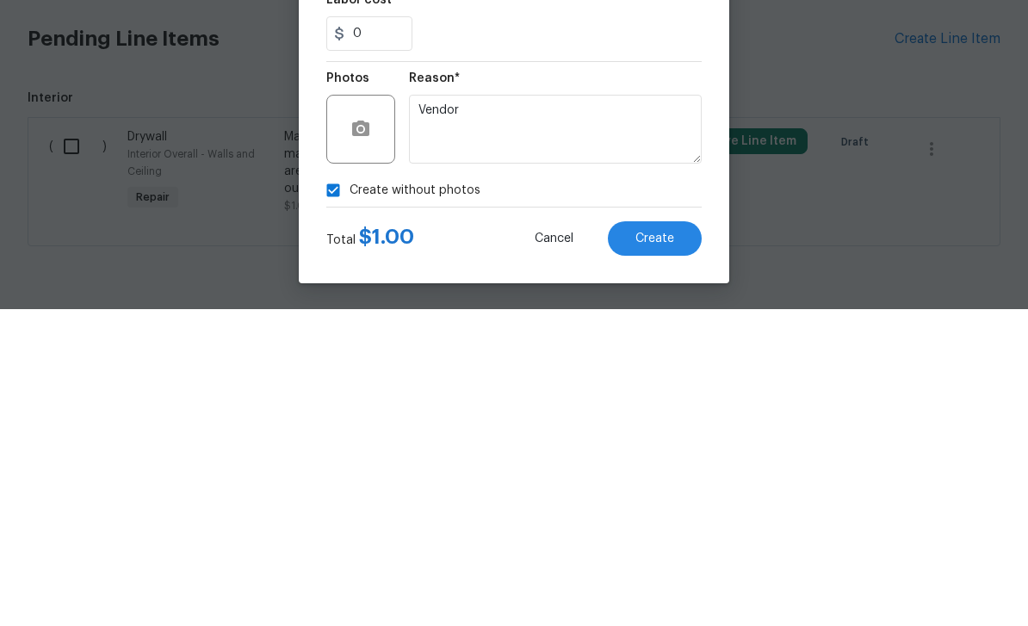
click at [686, 538] on button "Create" at bounding box center [655, 555] width 94 height 34
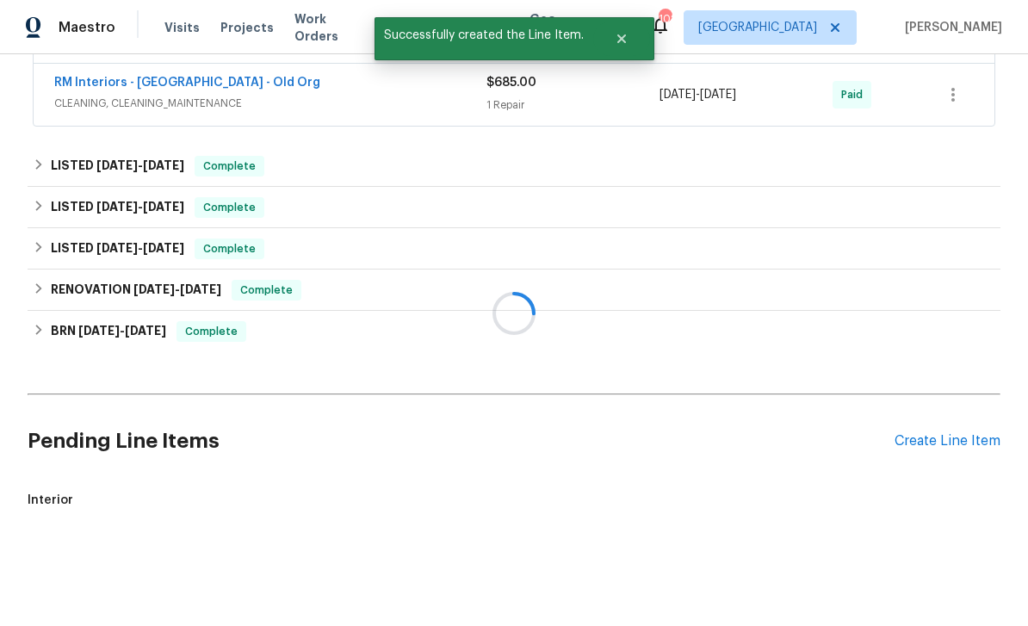
scroll to position [657, 0]
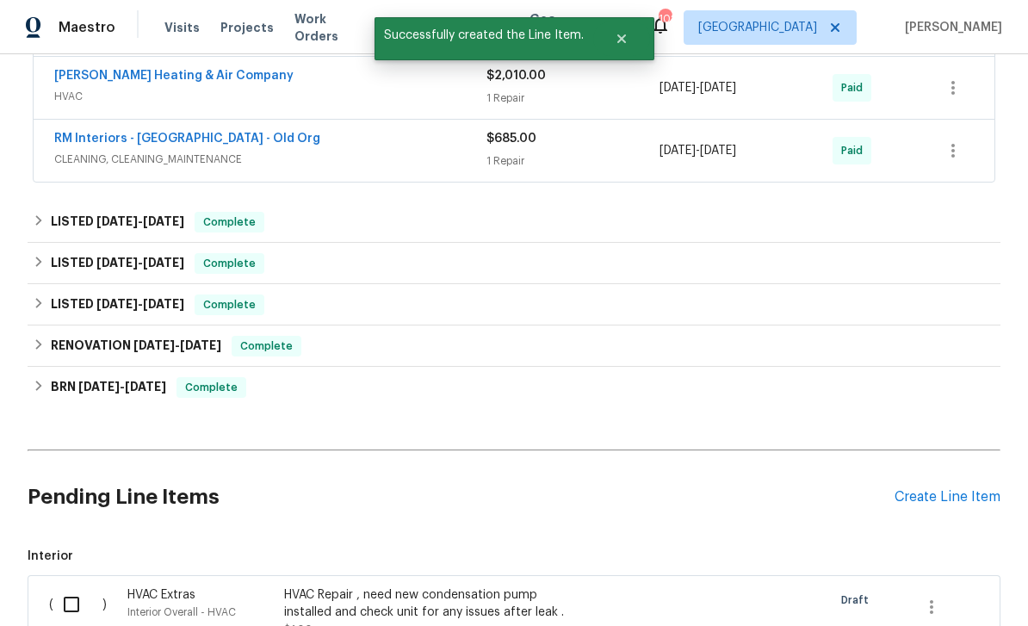
click at [73, 586] on input "checkbox" at bounding box center [77, 604] width 49 height 36
checkbox input "true"
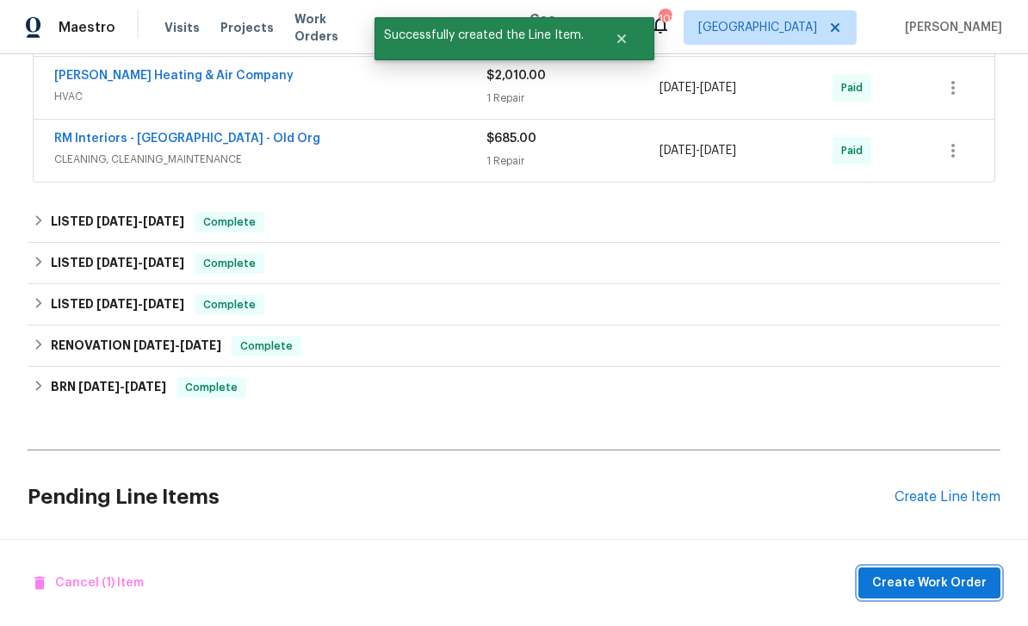
click at [940, 586] on span "Create Work Order" at bounding box center [929, 583] width 114 height 22
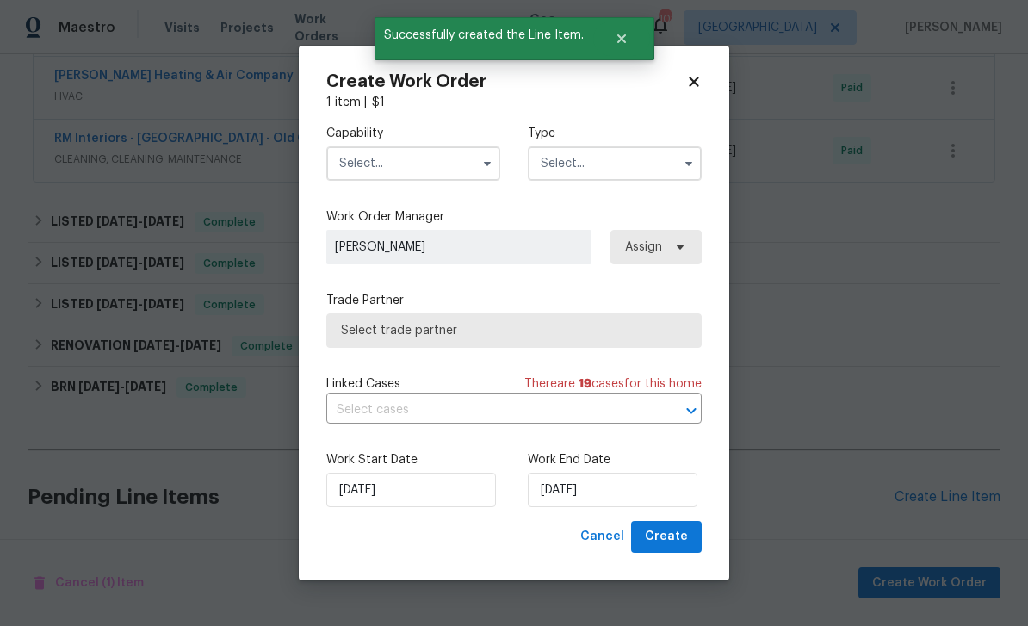
click at [381, 158] on input "text" at bounding box center [413, 163] width 174 height 34
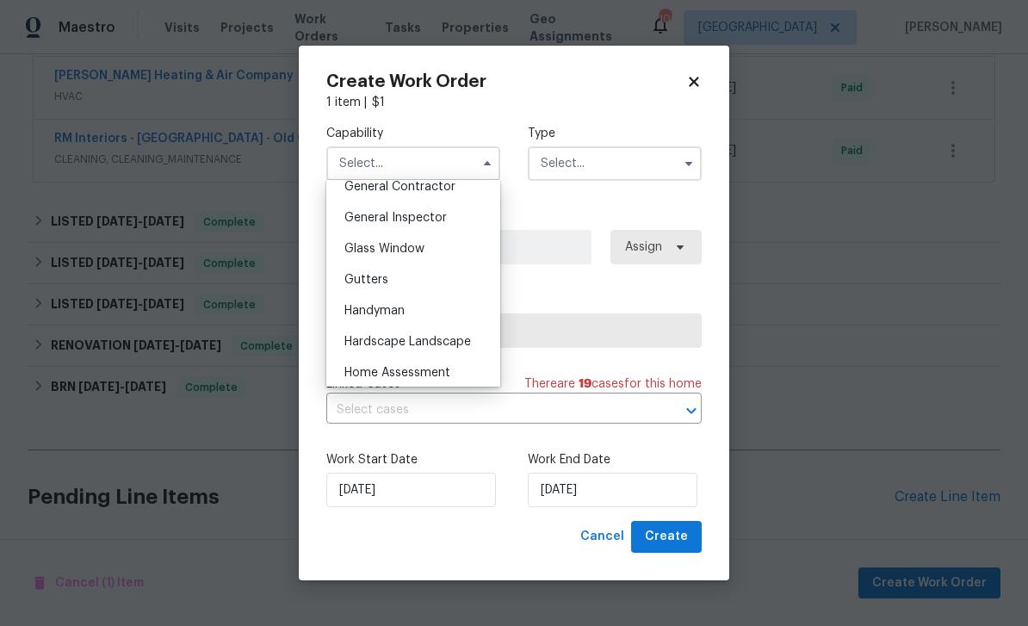
scroll to position [903, 0]
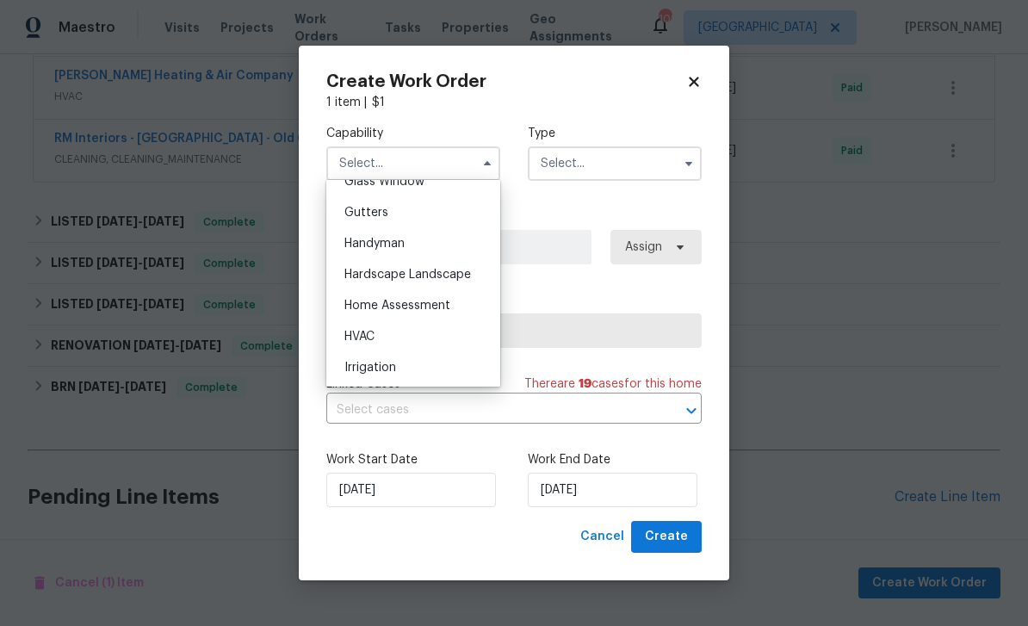
click at [353, 330] on span "HVAC" at bounding box center [359, 336] width 30 height 12
type input "HVAC"
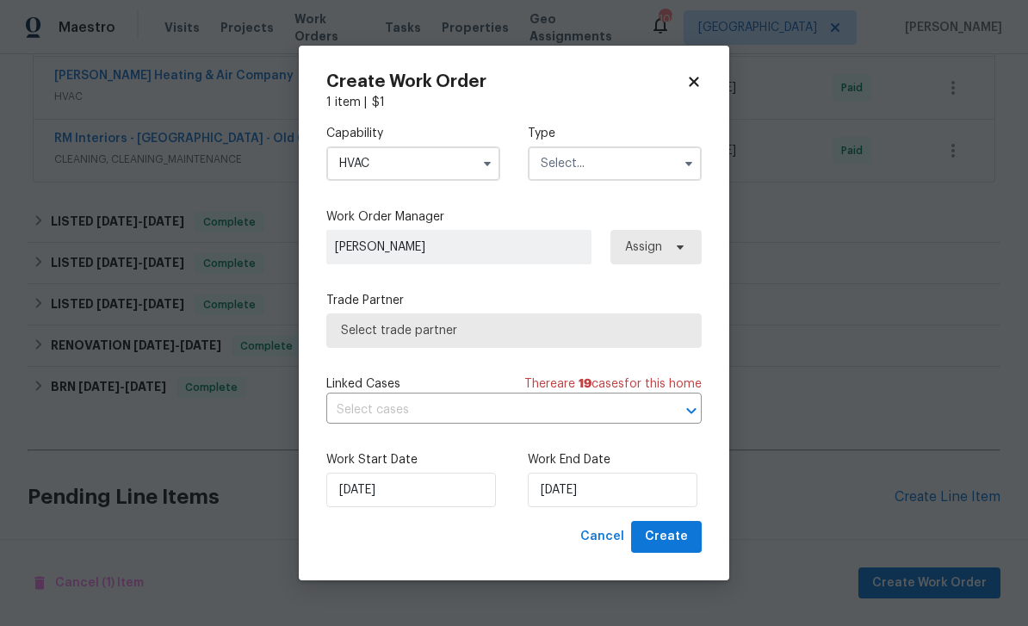
click at [565, 163] on input "text" at bounding box center [615, 163] width 174 height 34
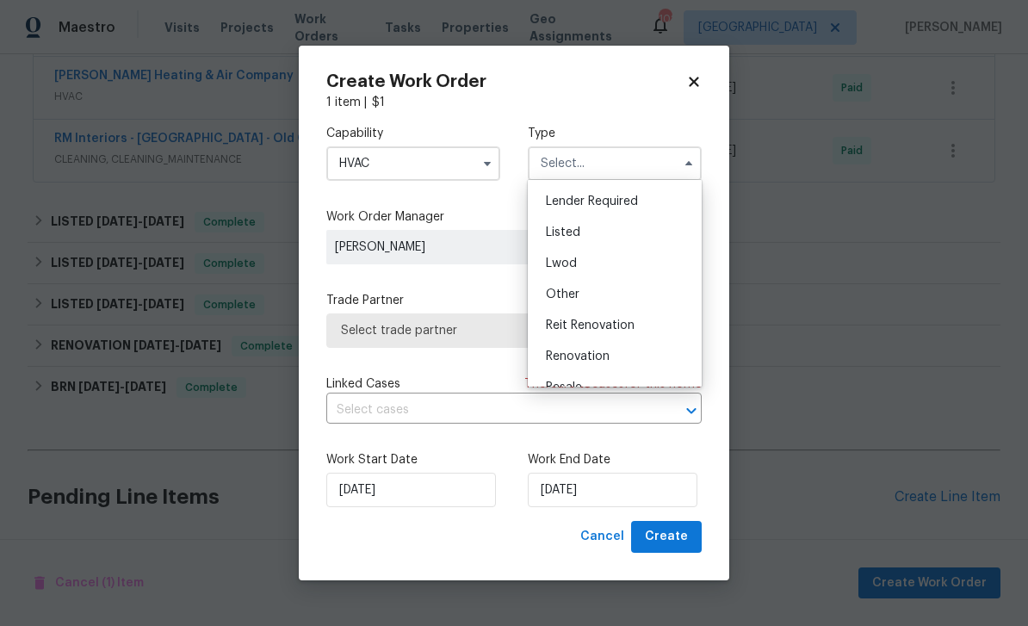
scroll to position [61, 0]
click at [552, 287] on span "Listed" at bounding box center [563, 293] width 34 height 12
type input "Listed"
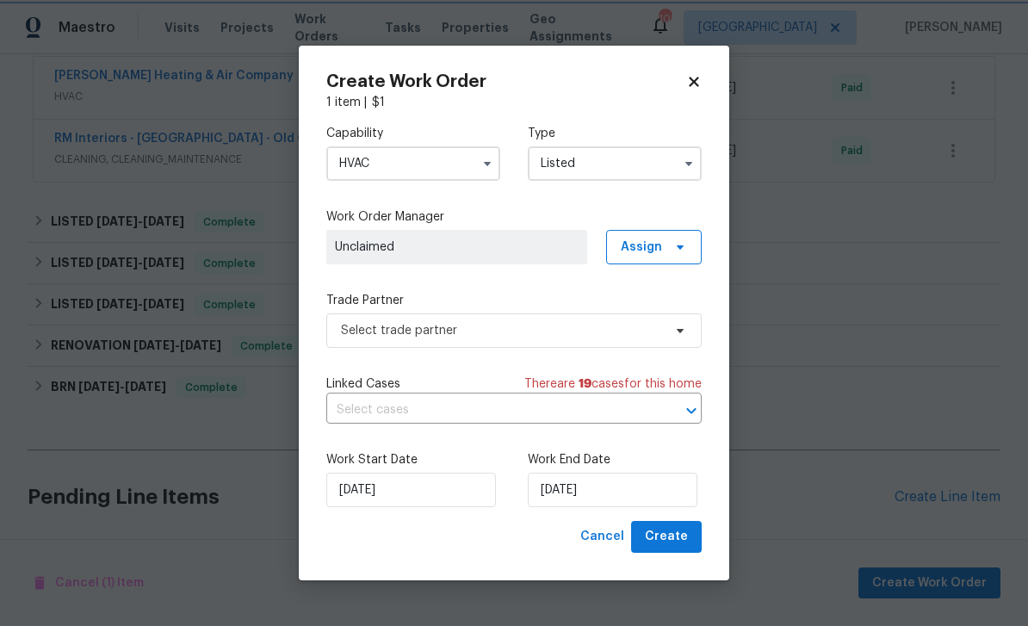
scroll to position [0, 0]
click at [638, 244] on span "Assign" at bounding box center [640, 246] width 41 height 17
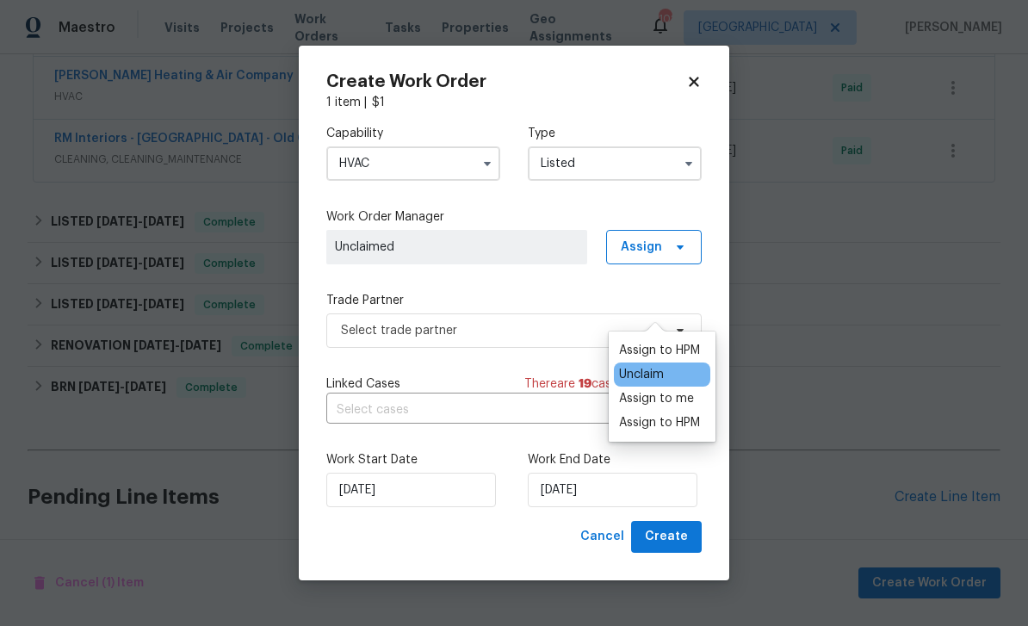
click at [637, 342] on div "Assign to HPM" at bounding box center [659, 350] width 81 height 17
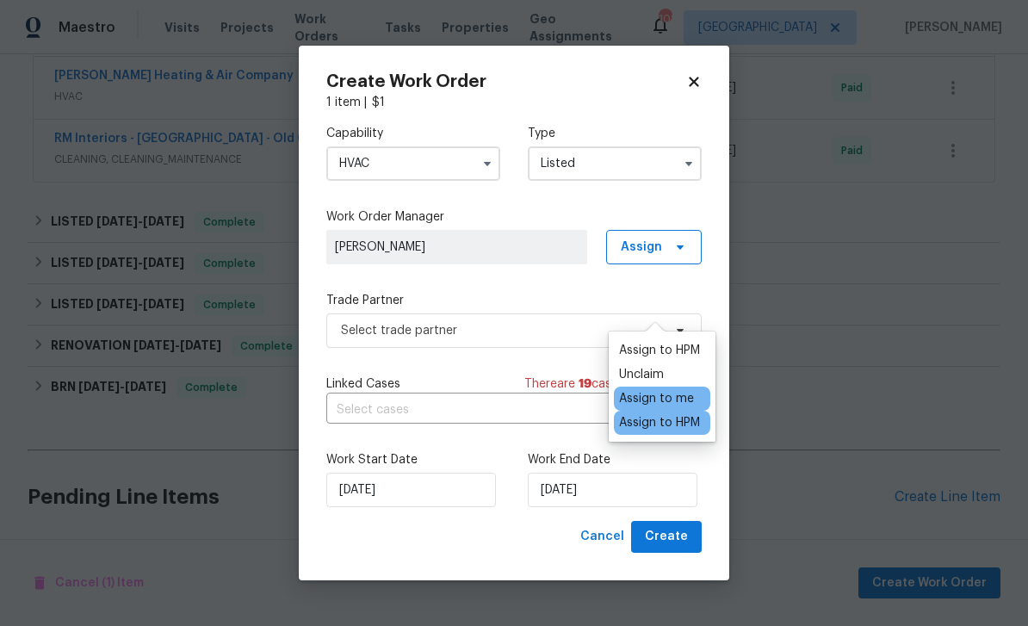
click at [468, 247] on span "[PERSON_NAME]" at bounding box center [457, 246] width 244 height 17
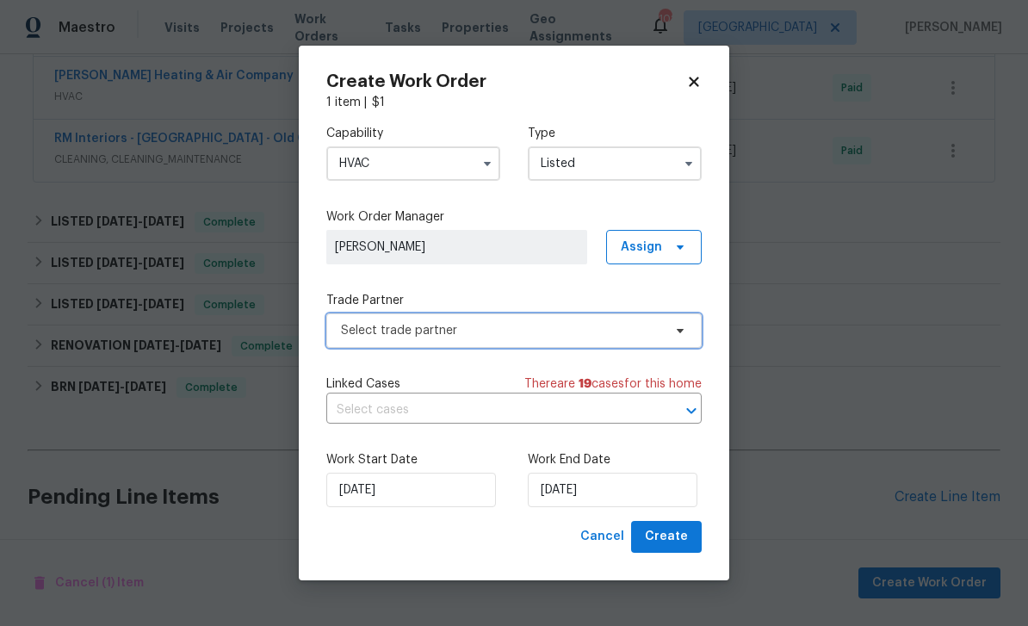
click at [394, 324] on span "Select trade partner" at bounding box center [501, 330] width 321 height 17
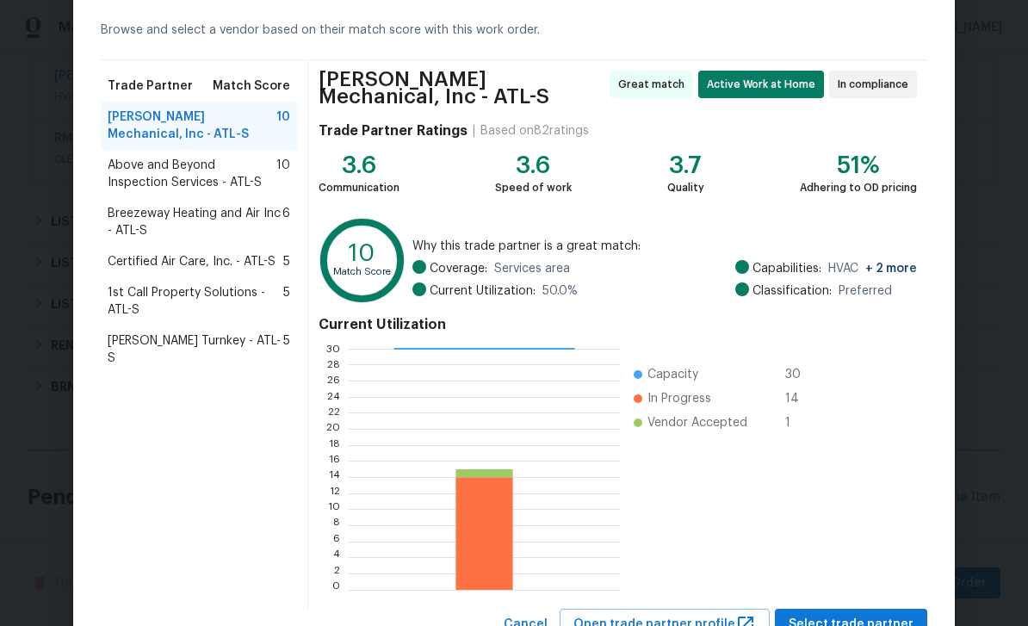
scroll to position [92, 0]
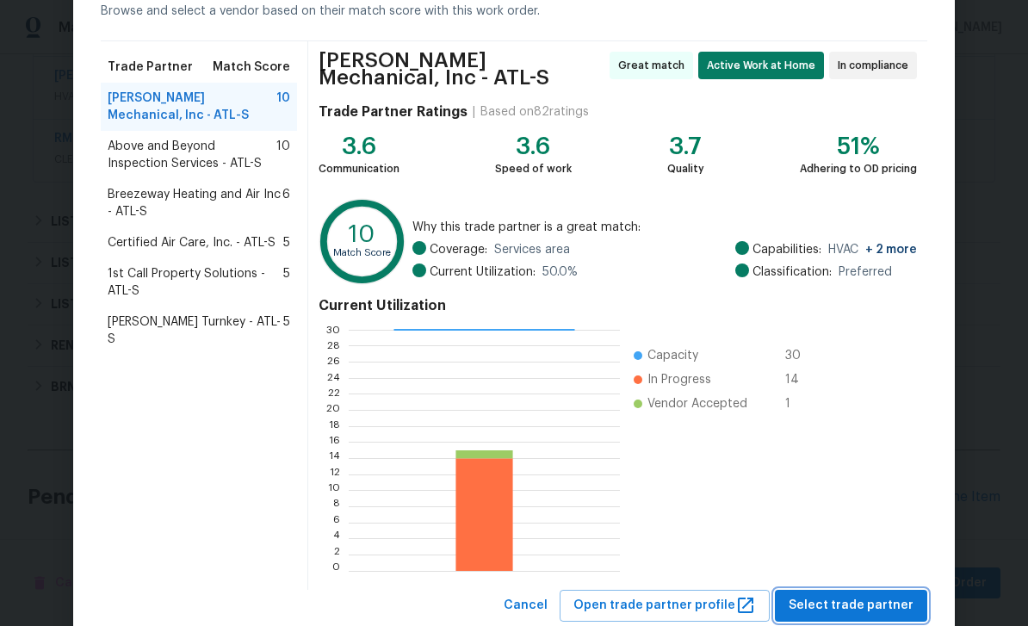
click at [825, 605] on span "Select trade partner" at bounding box center [850, 606] width 125 height 22
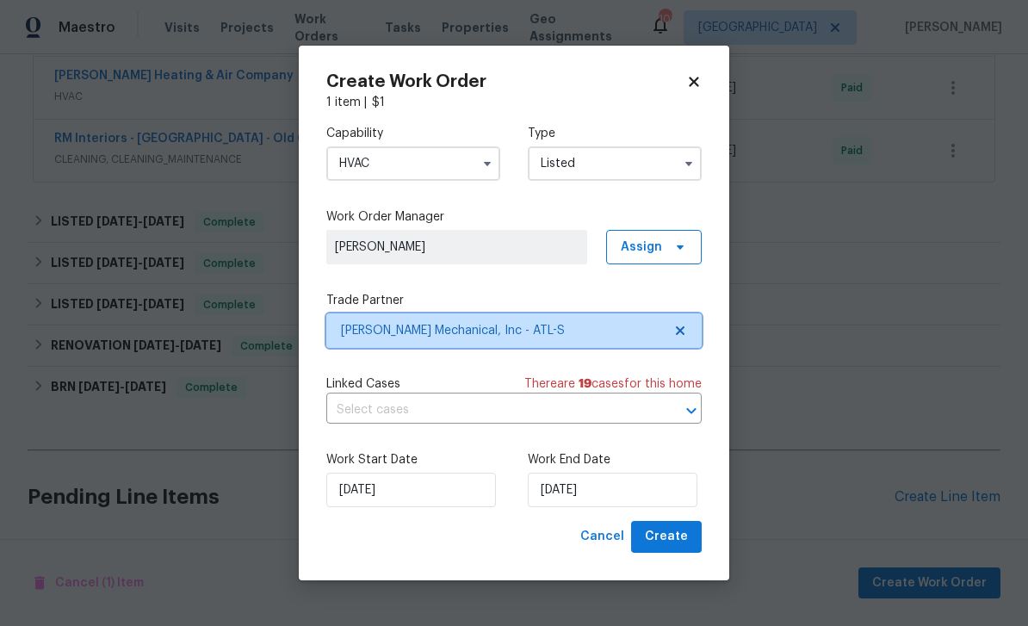
scroll to position [0, 0]
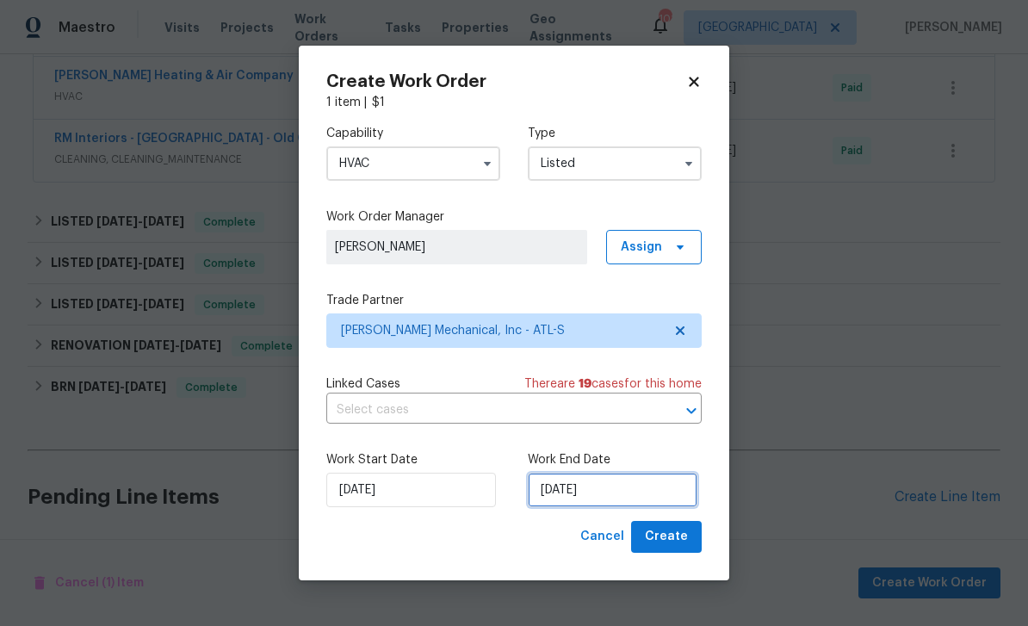
click at [601, 492] on input "9/25/2025" at bounding box center [613, 489] width 170 height 34
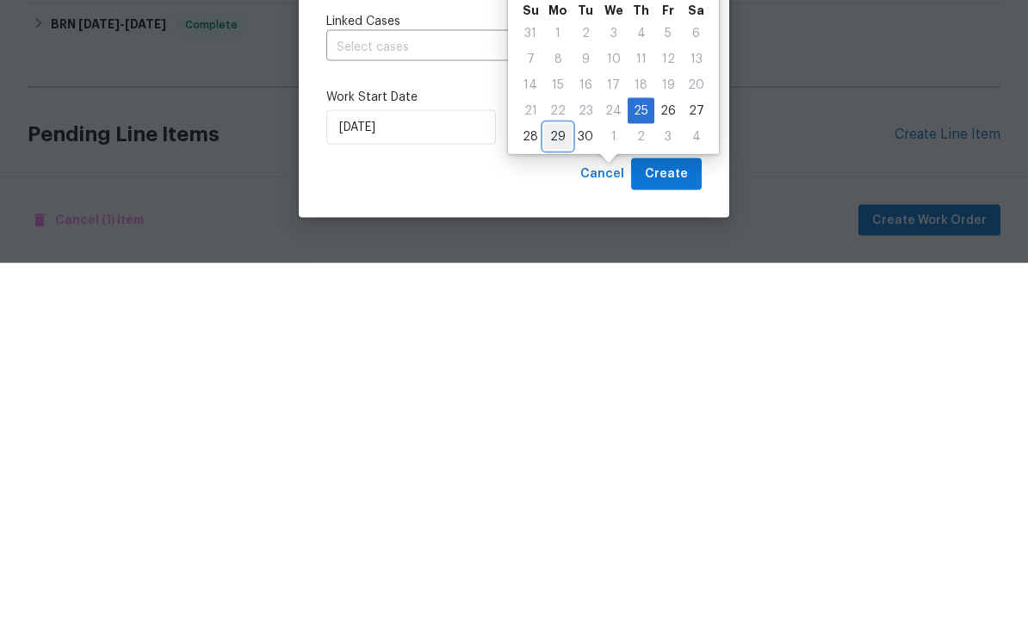
click at [558, 487] on div "29" at bounding box center [558, 499] width 28 height 24
type input "9/29/2025"
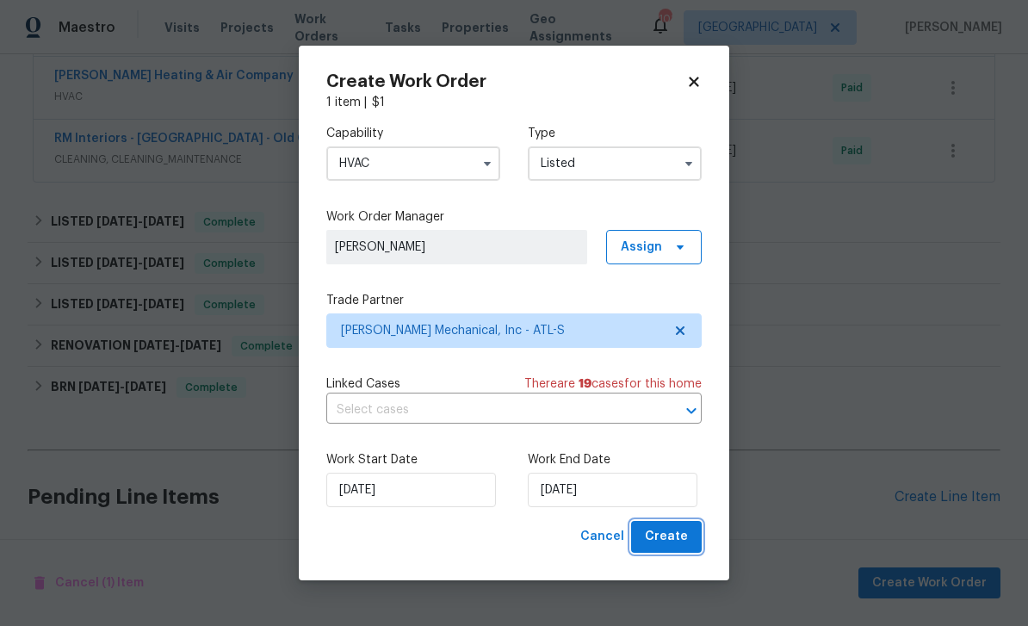
click at [665, 545] on span "Create" at bounding box center [666, 537] width 43 height 22
checkbox input "false"
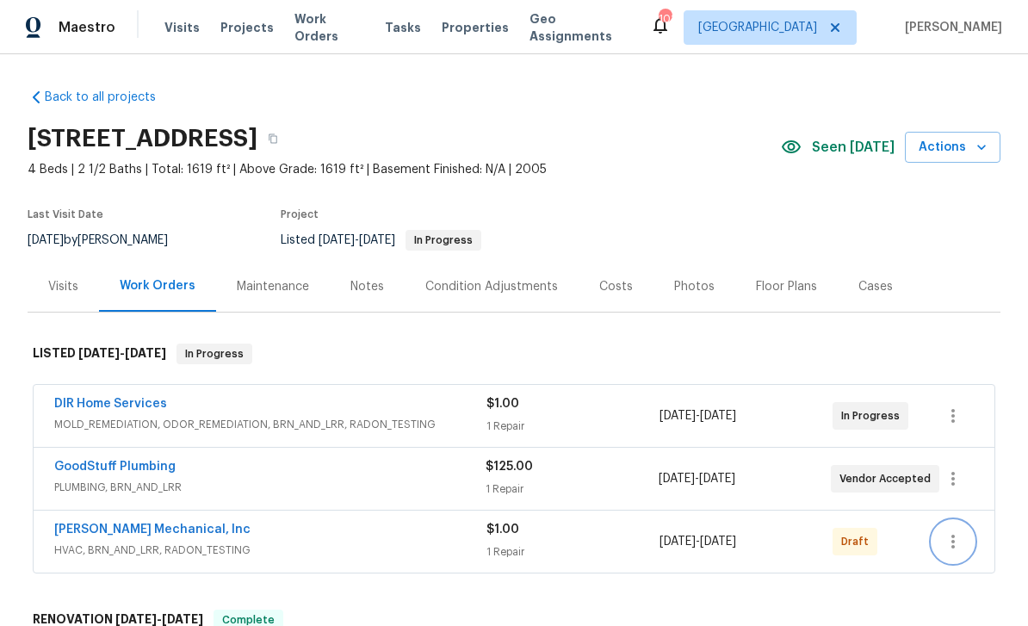
click at [958, 531] on icon "button" at bounding box center [952, 541] width 21 height 21
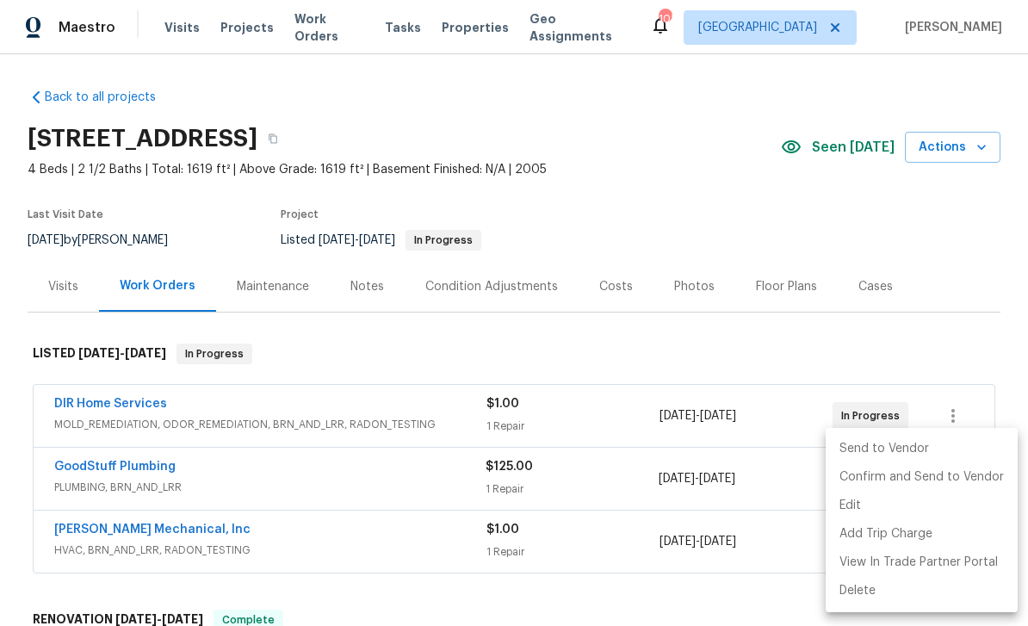
click at [863, 448] on li "Send to Vendor" at bounding box center [921, 449] width 192 height 28
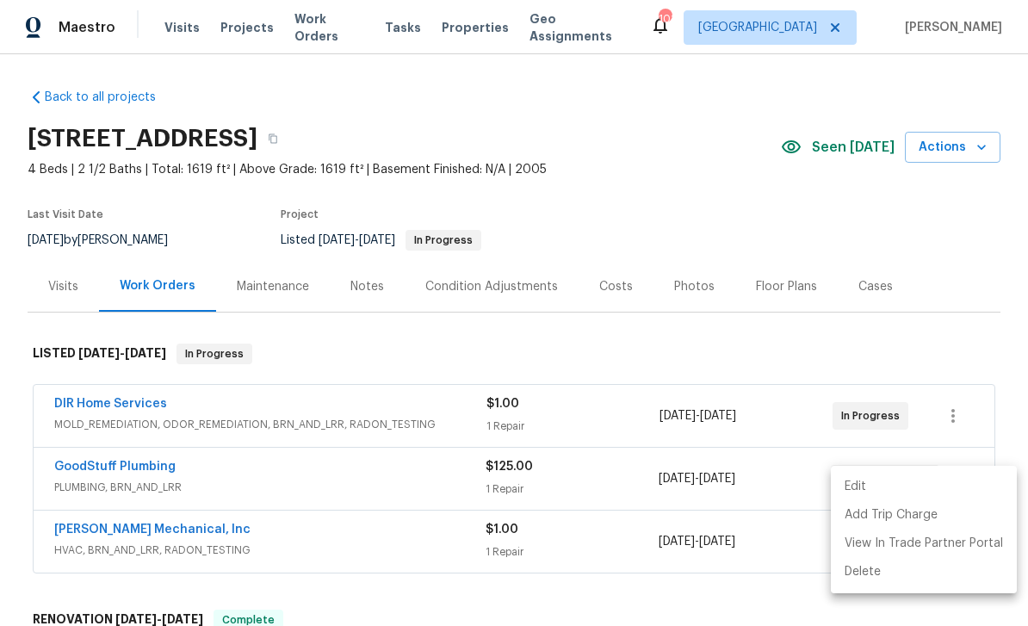
click at [133, 467] on div at bounding box center [514, 313] width 1028 height 626
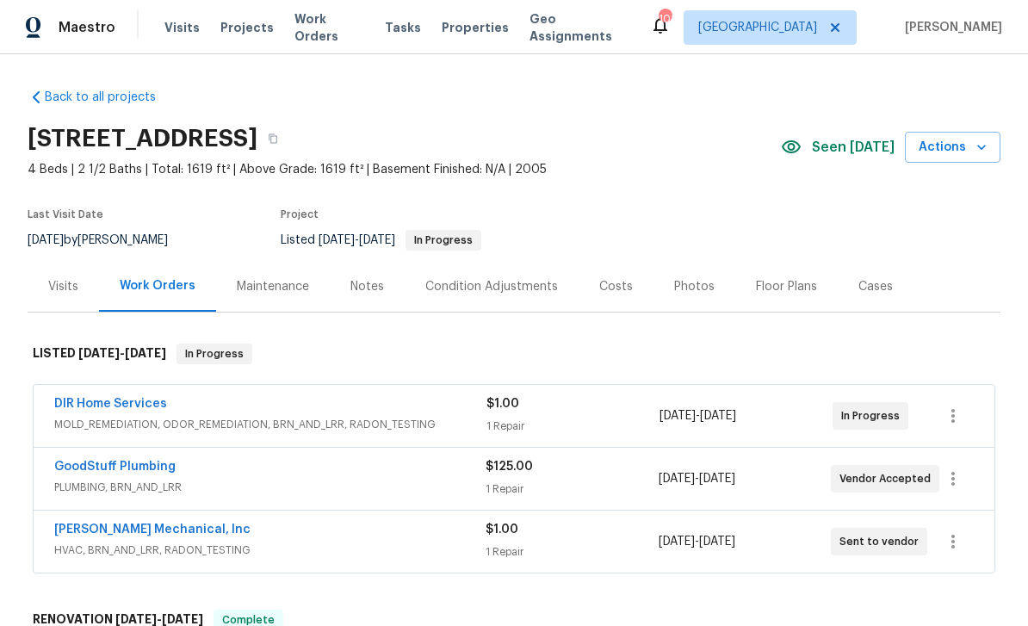
click at [129, 523] on link "JH Martin Mechanical, Inc" at bounding box center [152, 529] width 196 height 12
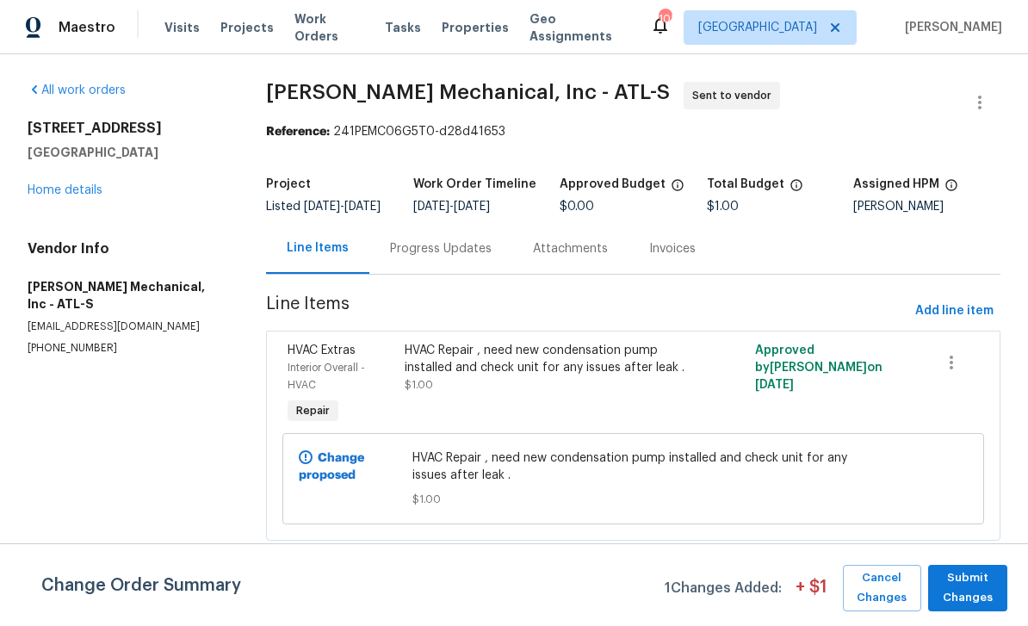
click at [422, 257] on div "Progress Updates" at bounding box center [441, 248] width 102 height 17
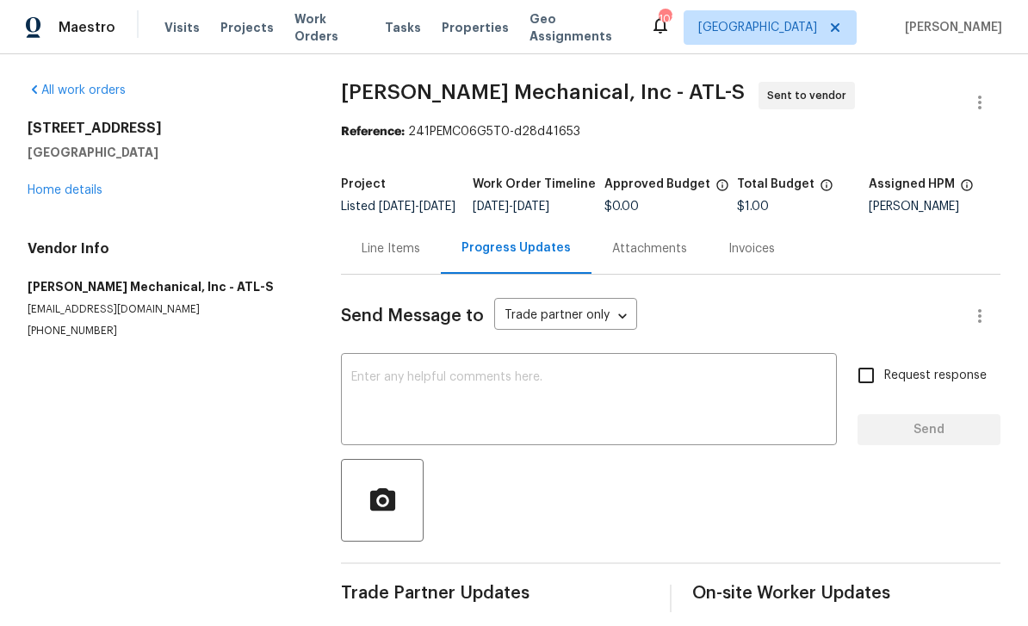
click at [366, 392] on textarea at bounding box center [588, 401] width 475 height 60
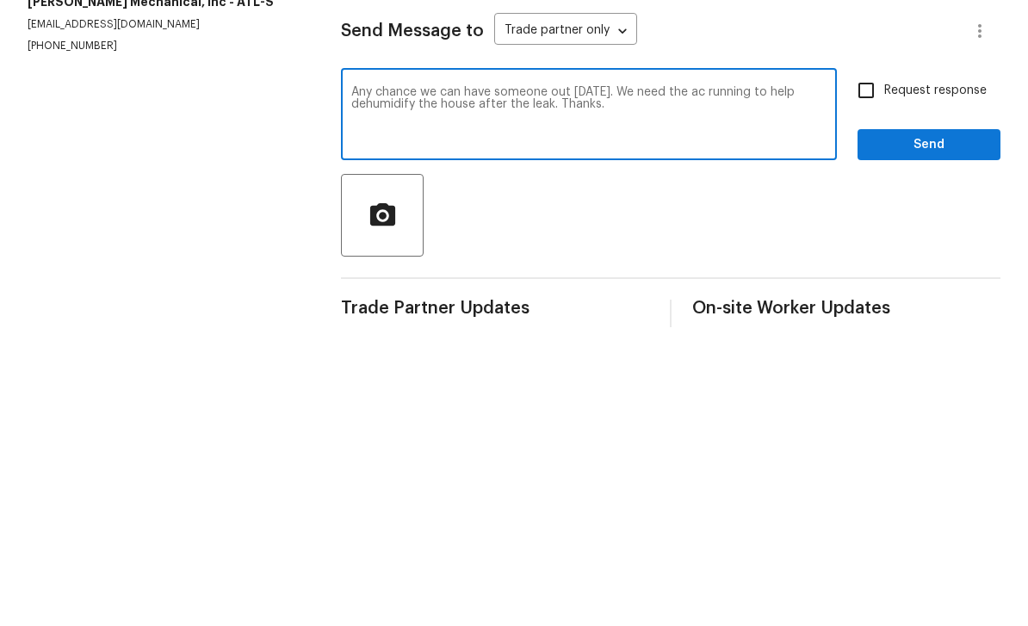
type textarea "Any chance we can have someone out tomorrow. We need the ac running to help deh…"
click at [866, 357] on input "Request response" at bounding box center [866, 375] width 36 height 36
checkbox input "true"
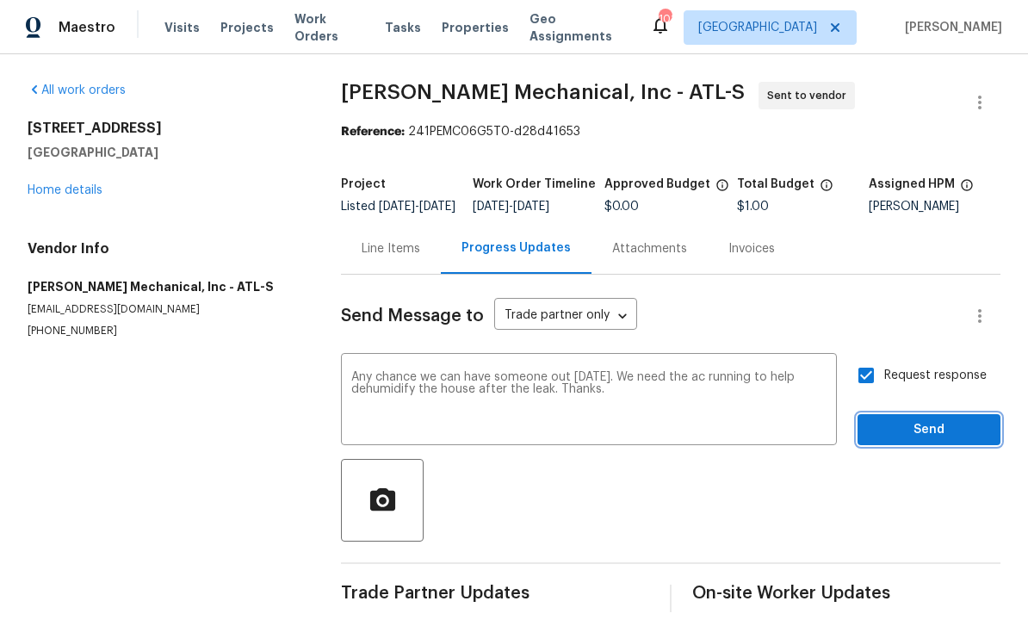
click at [909, 419] on span "Send" at bounding box center [928, 430] width 115 height 22
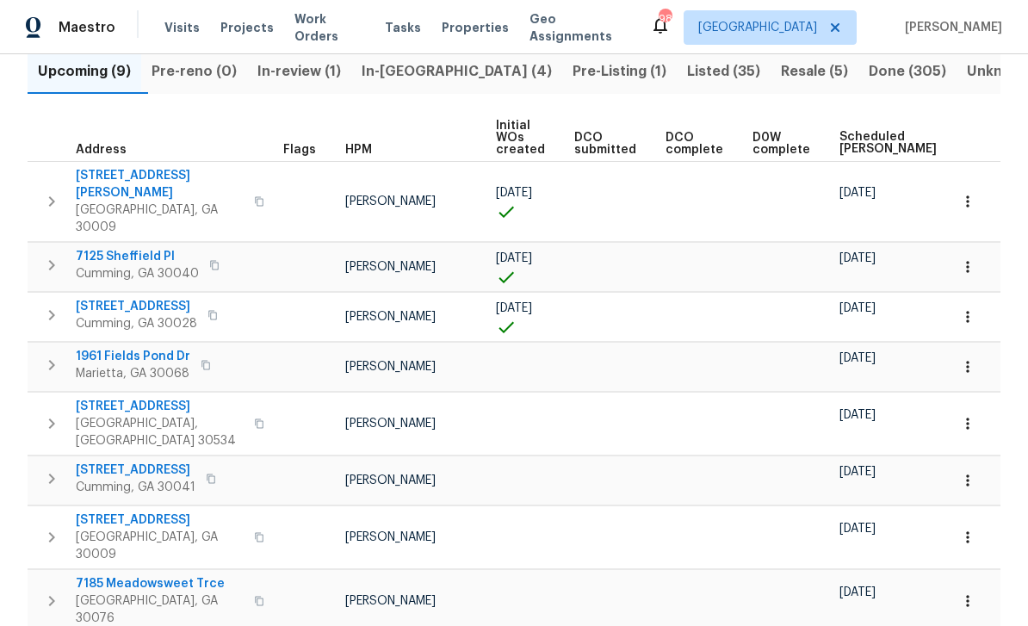
scroll to position [55, 0]
